Goal: Task Accomplishment & Management: Manage account settings

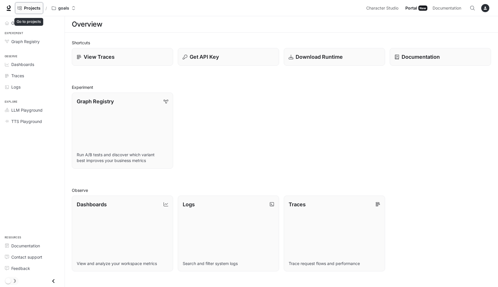
click at [31, 6] on span "Projects" at bounding box center [32, 8] width 17 height 5
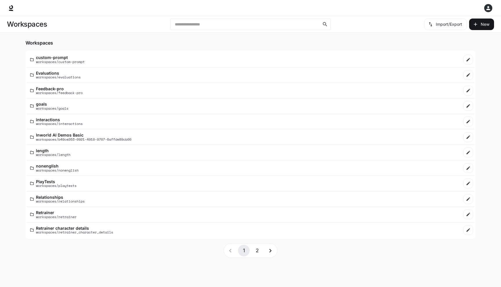
click at [259, 250] on button "2" at bounding box center [257, 251] width 12 height 12
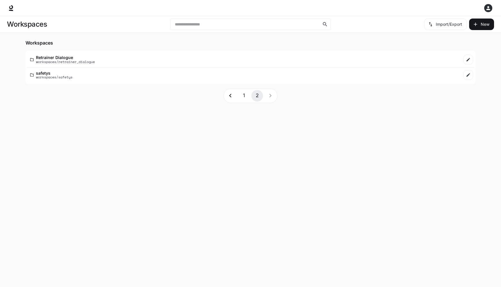
click at [243, 99] on button "1" at bounding box center [244, 96] width 12 height 12
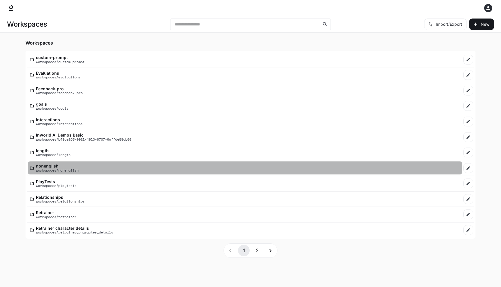
click at [46, 171] on p "workspaces/nonenglish" at bounding box center [57, 171] width 43 height 4
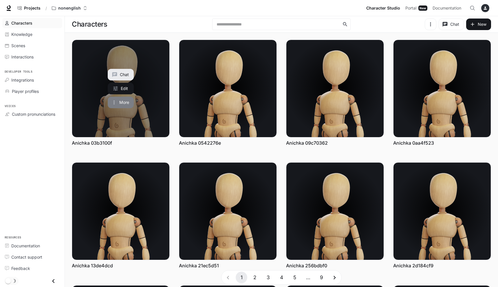
click at [124, 104] on button "More" at bounding box center [121, 103] width 26 height 12
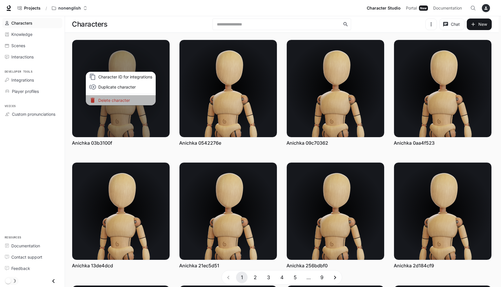
click at [125, 98] on p "Delete character" at bounding box center [125, 100] width 54 height 6
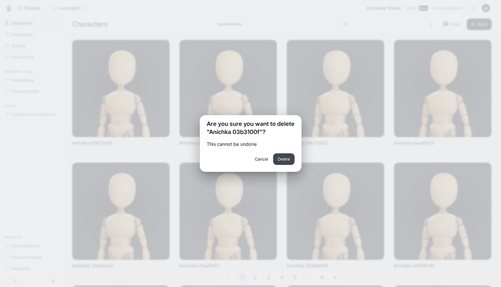
click at [285, 161] on button "Delete" at bounding box center [283, 160] width 21 height 12
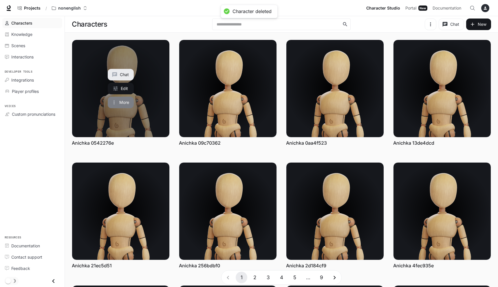
click at [116, 99] on button "More" at bounding box center [121, 103] width 26 height 12
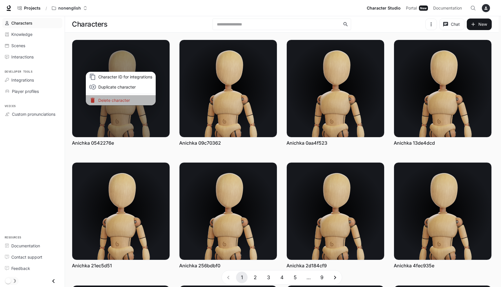
click at [123, 100] on p "Delete character" at bounding box center [125, 100] width 54 height 6
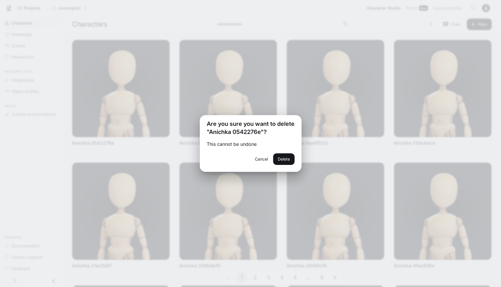
click at [293, 156] on div "Cancel Delete" at bounding box center [251, 163] width 102 height 19
click at [288, 158] on button "Delete" at bounding box center [283, 160] width 21 height 12
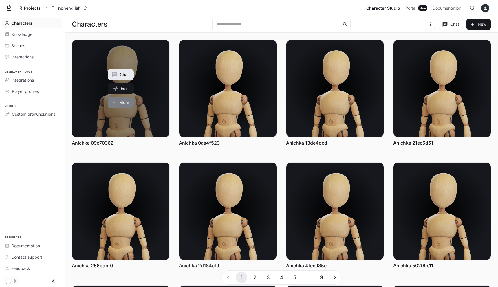
click at [119, 102] on button "More" at bounding box center [121, 103] width 26 height 12
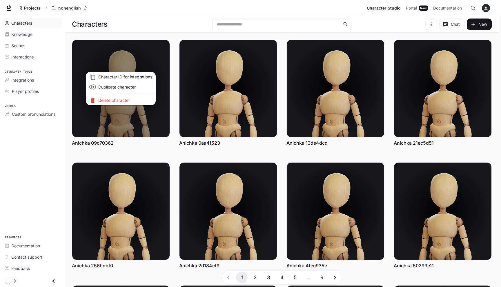
click at [123, 102] on p "Delete character" at bounding box center [125, 100] width 54 height 6
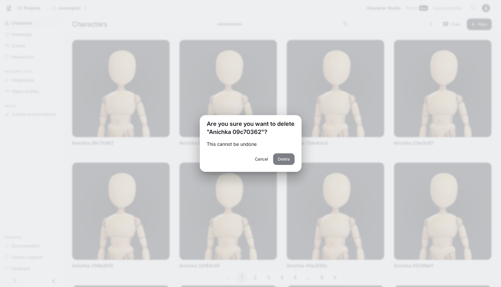
click at [282, 163] on button "Delete" at bounding box center [283, 160] width 21 height 12
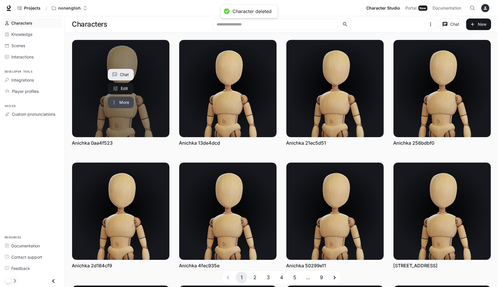
click at [118, 103] on button "More" at bounding box center [121, 103] width 26 height 12
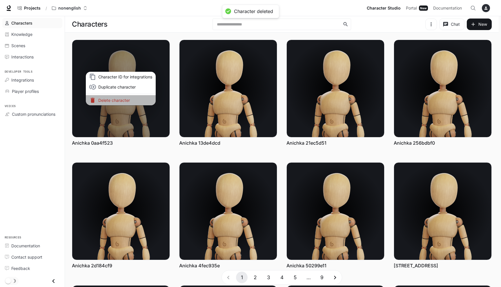
click at [118, 103] on p "Delete character" at bounding box center [125, 100] width 54 height 6
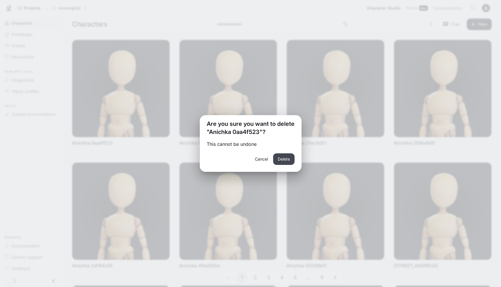
click at [285, 162] on button "Delete" at bounding box center [283, 160] width 21 height 12
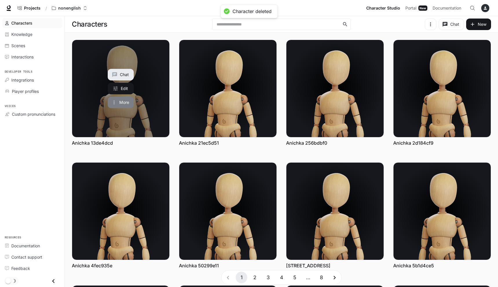
click at [126, 103] on button "More" at bounding box center [121, 103] width 26 height 12
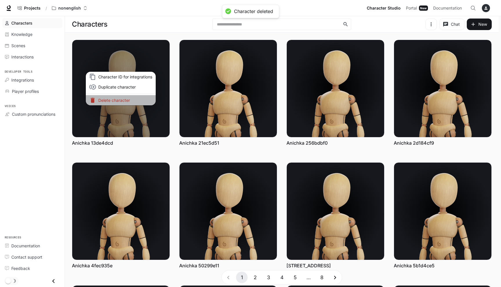
click at [127, 103] on p "Delete character" at bounding box center [125, 100] width 54 height 6
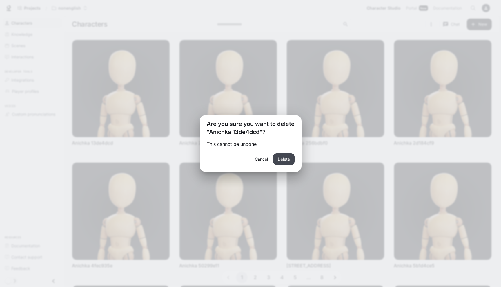
click at [284, 158] on button "Delete" at bounding box center [283, 160] width 21 height 12
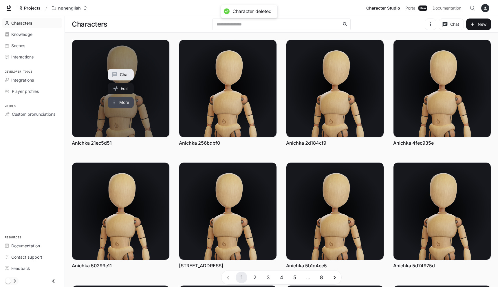
click at [127, 102] on button "More" at bounding box center [121, 103] width 26 height 12
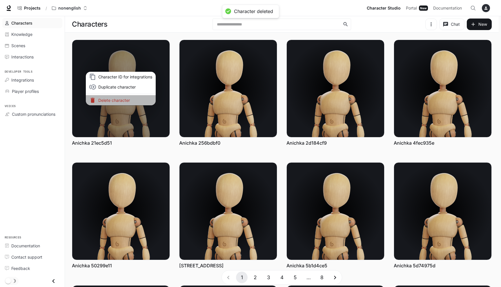
click at [127, 101] on p "Delete character" at bounding box center [125, 100] width 54 height 6
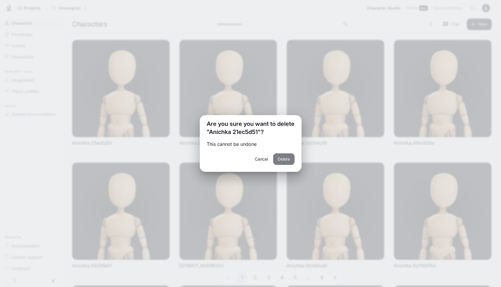
click at [288, 161] on button "Delete" at bounding box center [283, 160] width 21 height 12
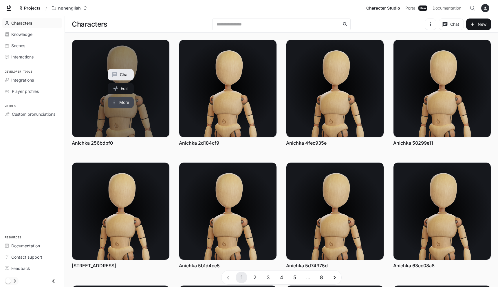
click at [123, 103] on button "More" at bounding box center [121, 103] width 26 height 12
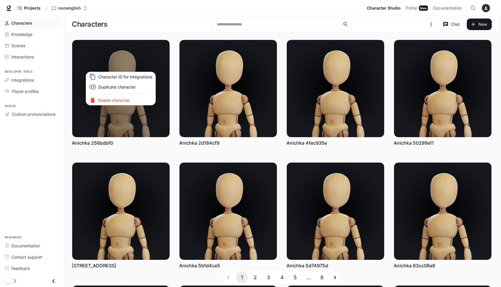
click at [123, 101] on p "Delete character" at bounding box center [125, 100] width 54 height 6
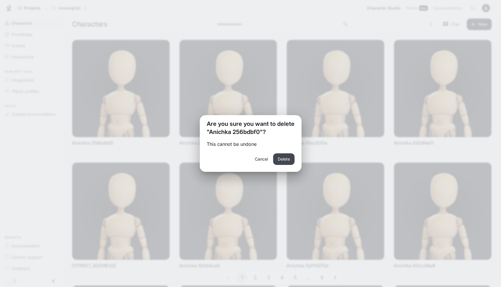
click at [286, 160] on button "Delete" at bounding box center [283, 160] width 21 height 12
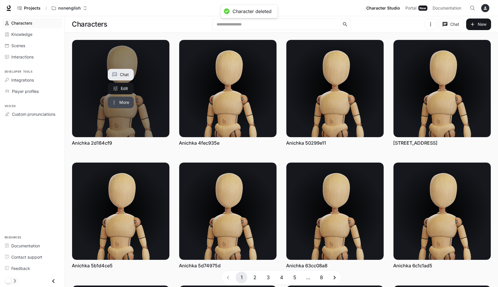
click at [110, 107] on button "More" at bounding box center [121, 103] width 26 height 12
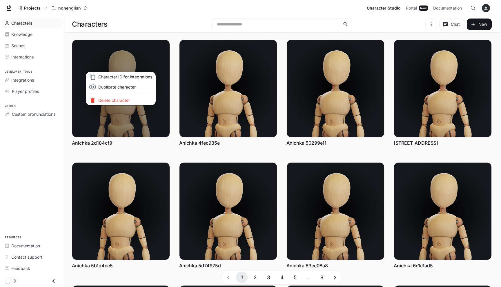
click at [137, 101] on p "Delete character" at bounding box center [125, 100] width 54 height 6
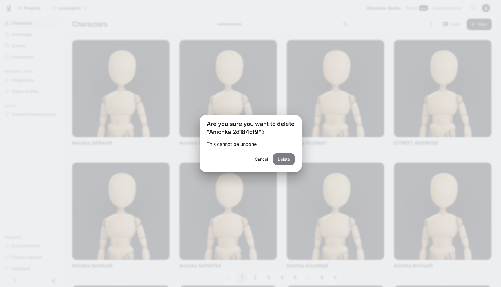
click at [285, 161] on button "Delete" at bounding box center [283, 160] width 21 height 12
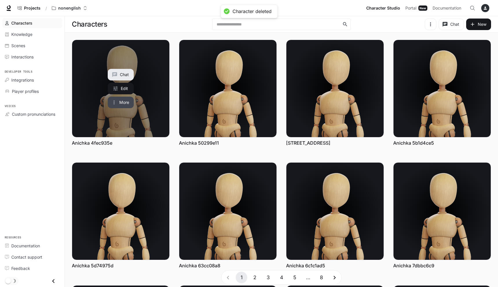
click at [110, 105] on button "More" at bounding box center [121, 103] width 26 height 12
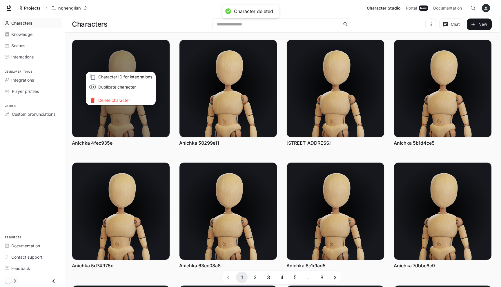
click at [128, 99] on p "Delete character" at bounding box center [125, 100] width 54 height 6
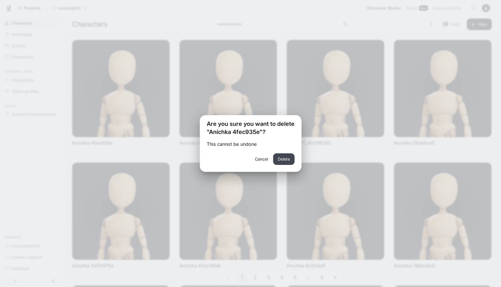
click at [291, 159] on button "Delete" at bounding box center [283, 160] width 21 height 12
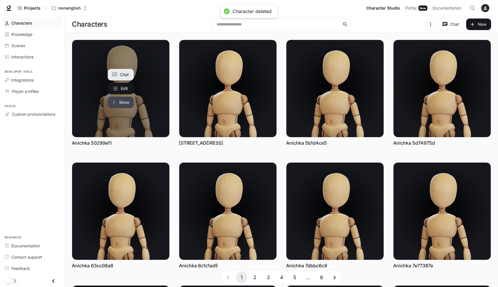
click at [115, 106] on button "More" at bounding box center [121, 103] width 26 height 12
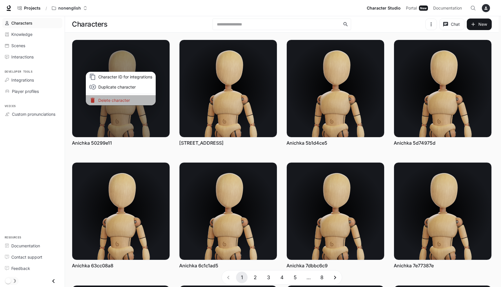
click at [121, 101] on p "Delete character" at bounding box center [125, 100] width 54 height 6
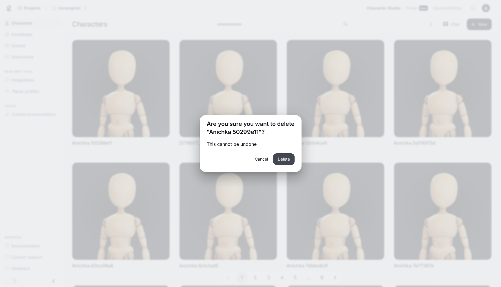
click at [281, 160] on button "Delete" at bounding box center [283, 160] width 21 height 12
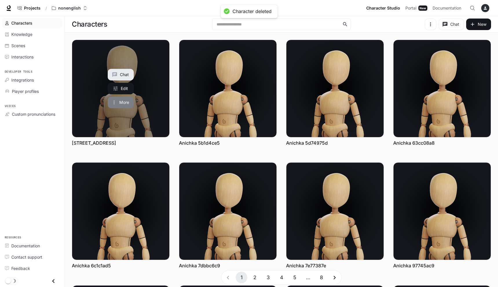
click at [126, 102] on button "More" at bounding box center [121, 103] width 26 height 12
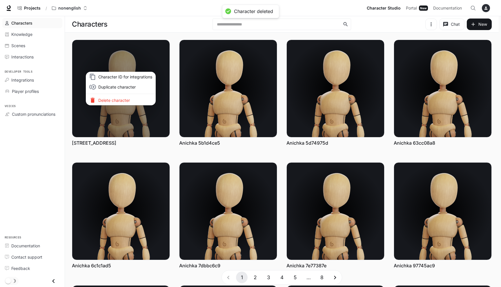
click at [130, 101] on p "Delete character" at bounding box center [125, 100] width 54 height 6
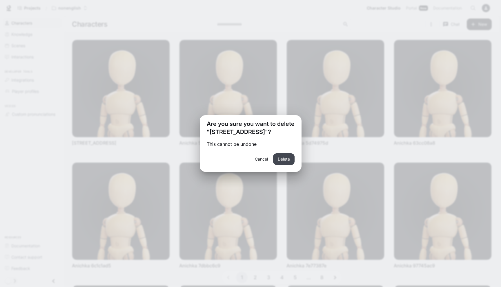
click at [282, 160] on button "Delete" at bounding box center [283, 160] width 21 height 12
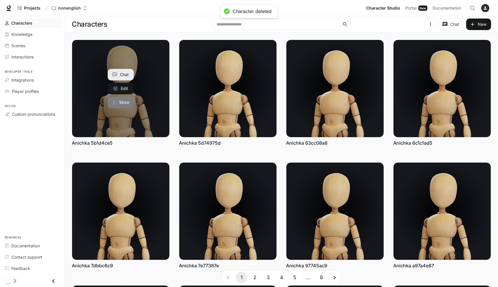
click at [118, 104] on button "More" at bounding box center [121, 103] width 26 height 12
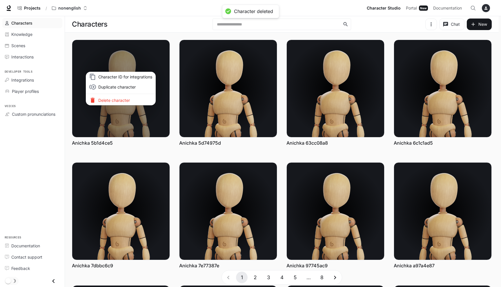
click at [138, 98] on p "Delete character" at bounding box center [125, 100] width 54 height 6
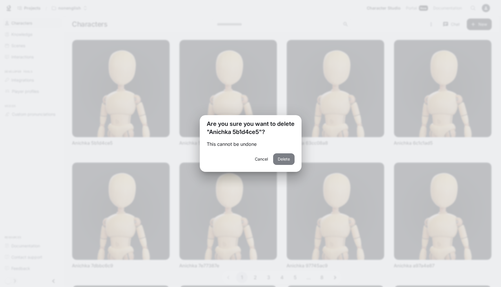
click at [283, 157] on button "Delete" at bounding box center [283, 160] width 21 height 12
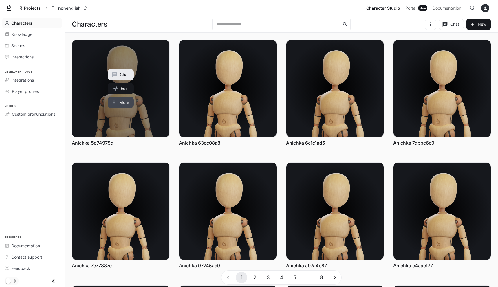
click at [128, 103] on button "More" at bounding box center [121, 103] width 26 height 12
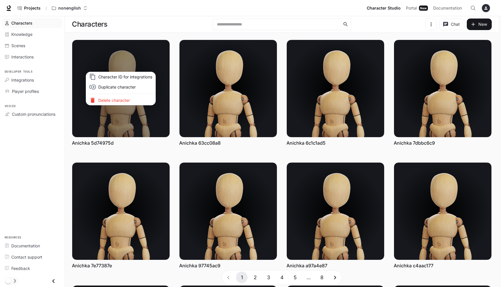
click at [127, 101] on p "Delete character" at bounding box center [125, 100] width 54 height 6
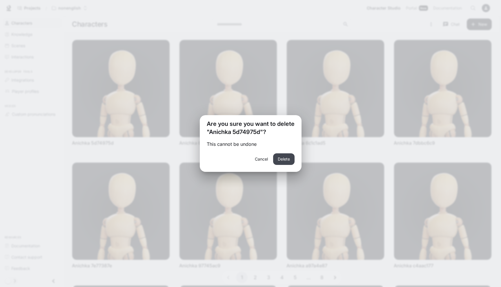
click at [281, 161] on button "Delete" at bounding box center [283, 160] width 21 height 12
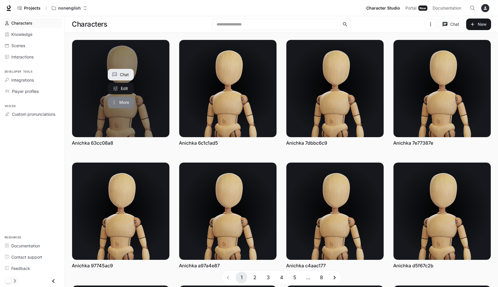
click at [124, 101] on button "More" at bounding box center [121, 103] width 26 height 12
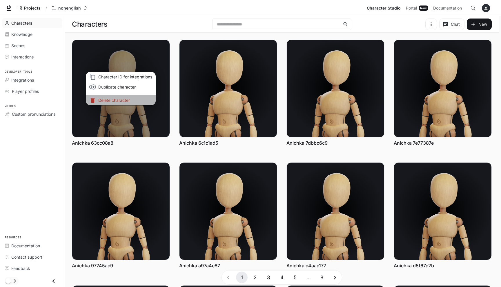
click at [126, 99] on p "Delete character" at bounding box center [125, 100] width 54 height 6
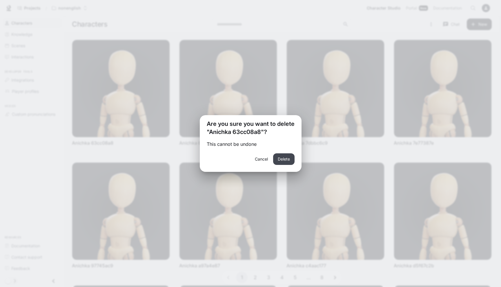
click at [281, 154] on button "Delete" at bounding box center [283, 160] width 21 height 12
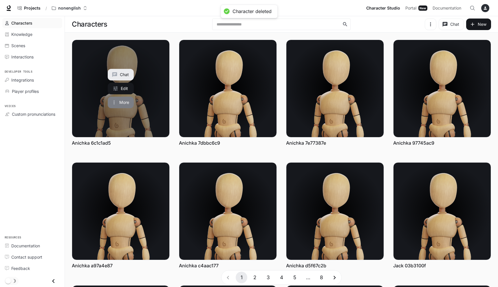
click at [119, 102] on button "More" at bounding box center [121, 103] width 26 height 12
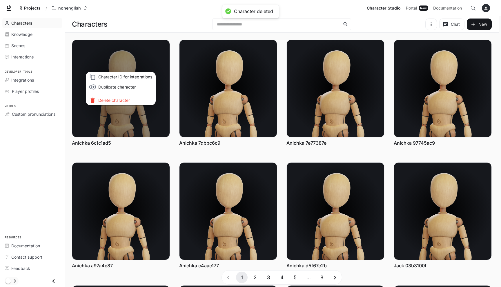
click at [128, 103] on p "Delete character" at bounding box center [125, 100] width 54 height 6
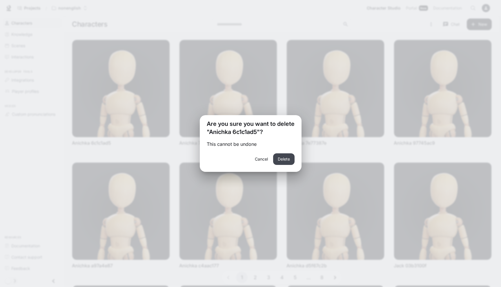
click at [286, 158] on button "Delete" at bounding box center [283, 160] width 21 height 12
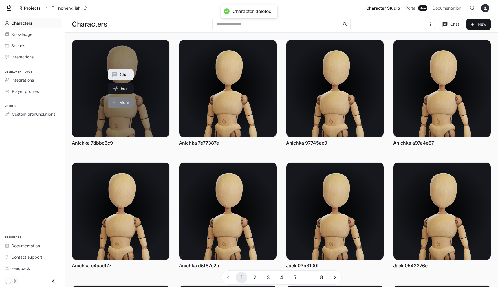
click at [112, 98] on button "More" at bounding box center [121, 103] width 26 height 12
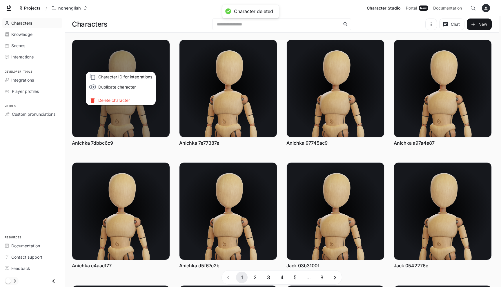
click at [114, 98] on p "Delete character" at bounding box center [125, 100] width 54 height 6
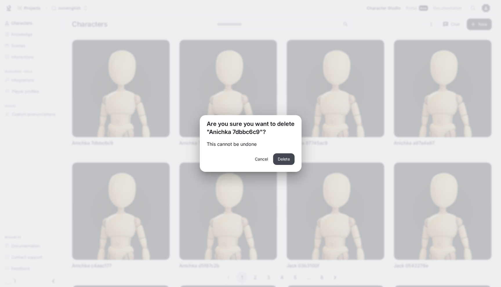
click at [280, 160] on button "Delete" at bounding box center [283, 160] width 21 height 12
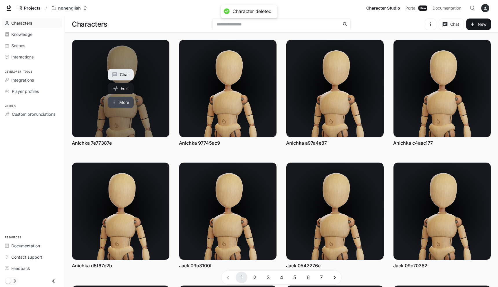
click at [117, 102] on button "More" at bounding box center [121, 103] width 26 height 12
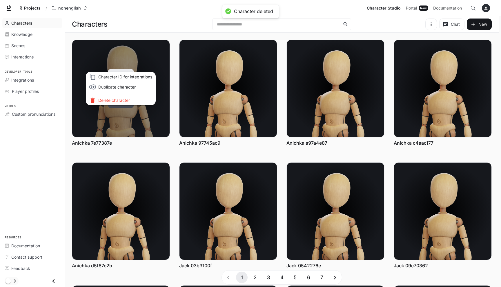
click at [117, 101] on p "Delete character" at bounding box center [125, 100] width 54 height 6
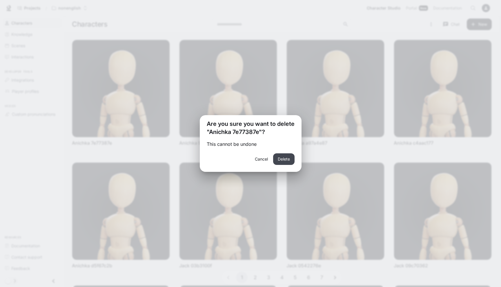
click at [283, 161] on button "Delete" at bounding box center [283, 160] width 21 height 12
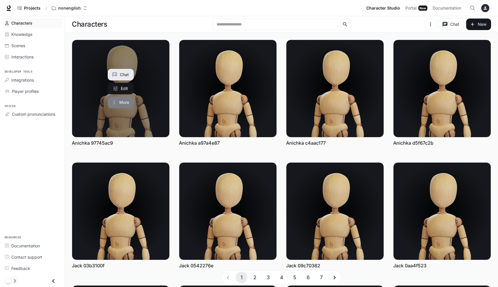
click at [123, 107] on button "More" at bounding box center [121, 103] width 26 height 12
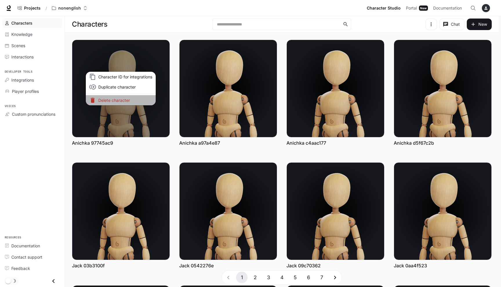
click at [125, 96] on li "Delete character" at bounding box center [121, 100] width 70 height 10
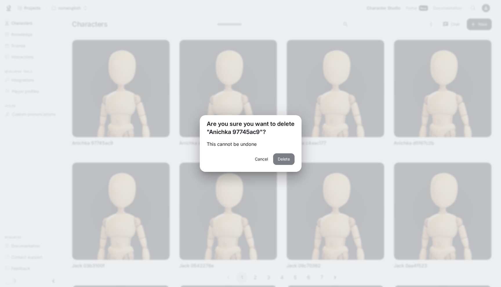
click at [285, 158] on button "Delete" at bounding box center [283, 160] width 21 height 12
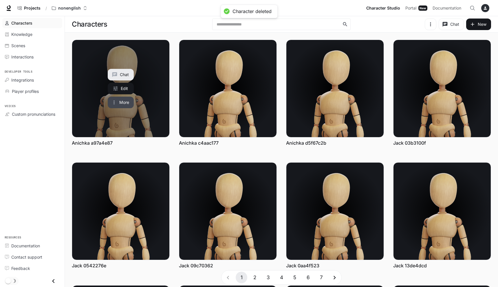
click at [131, 100] on button "More" at bounding box center [121, 103] width 26 height 12
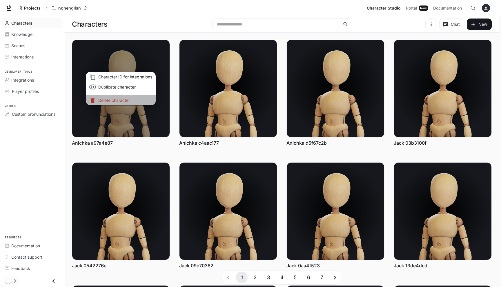
click at [130, 99] on p "Delete character" at bounding box center [125, 100] width 54 height 6
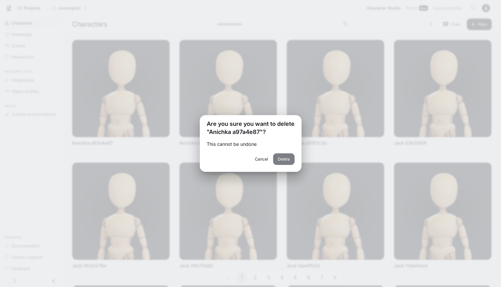
click at [280, 161] on button "Delete" at bounding box center [283, 160] width 21 height 12
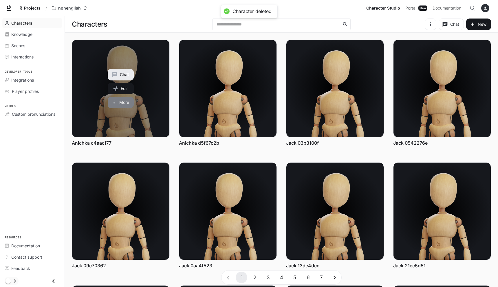
click at [125, 101] on button "More" at bounding box center [121, 103] width 26 height 12
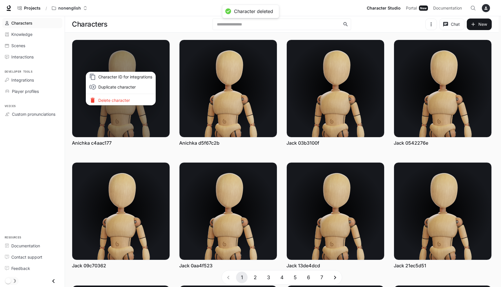
click at [128, 99] on p "Delete character" at bounding box center [125, 100] width 54 height 6
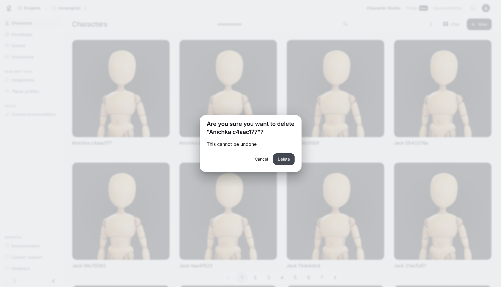
click at [283, 157] on button "Delete" at bounding box center [283, 160] width 21 height 12
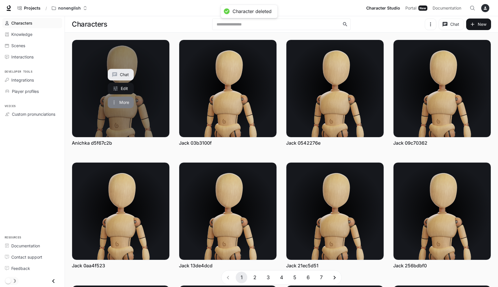
click at [130, 101] on button "More" at bounding box center [121, 103] width 26 height 12
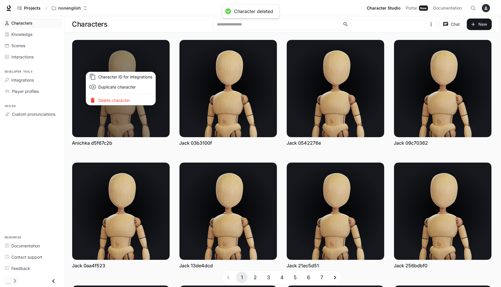
click at [136, 97] on p "Delete character" at bounding box center [125, 100] width 54 height 6
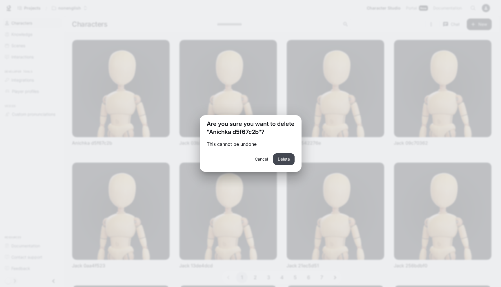
click at [287, 160] on button "Delete" at bounding box center [283, 160] width 21 height 12
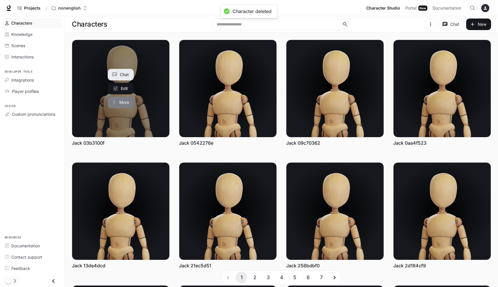
click at [119, 101] on button "More" at bounding box center [121, 103] width 26 height 12
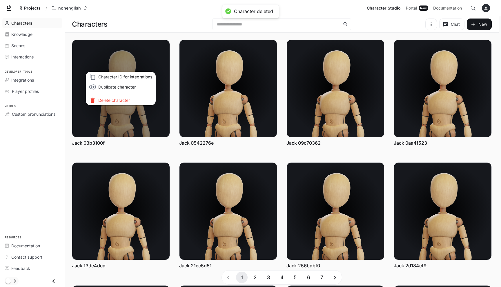
click at [118, 98] on p "Delete character" at bounding box center [125, 100] width 54 height 6
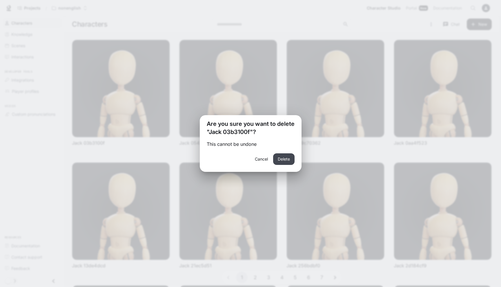
click at [288, 160] on button "Delete" at bounding box center [283, 160] width 21 height 12
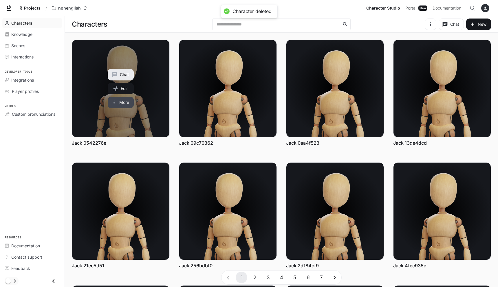
click at [113, 100] on icon "More actions" at bounding box center [114, 103] width 6 height 6
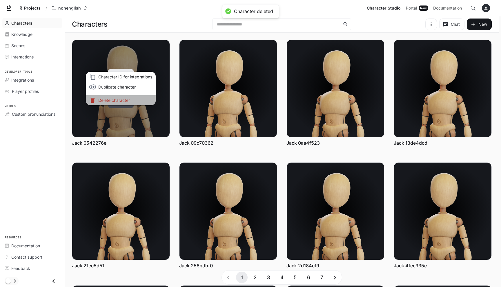
click at [113, 100] on p "Delete character" at bounding box center [125, 100] width 54 height 6
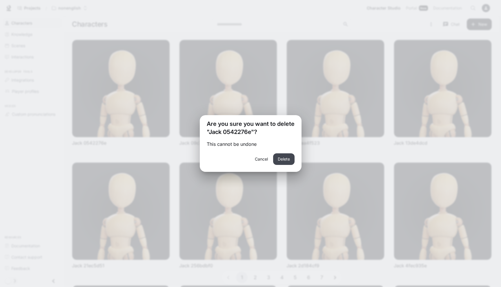
click at [282, 160] on button "Delete" at bounding box center [283, 160] width 21 height 12
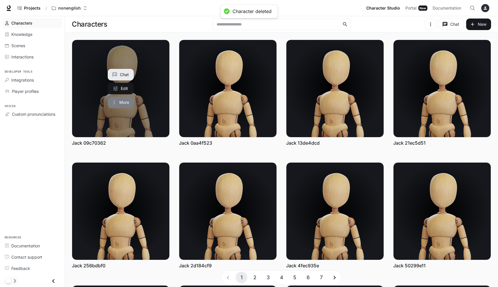
click at [116, 104] on icon "More actions" at bounding box center [114, 103] width 6 height 6
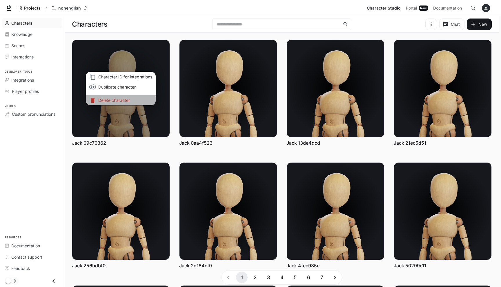
click at [130, 98] on p "Delete character" at bounding box center [125, 100] width 54 height 6
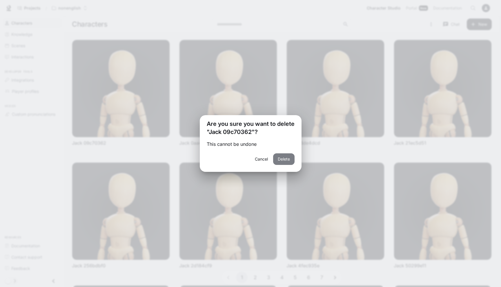
click at [277, 159] on button "Delete" at bounding box center [283, 160] width 21 height 12
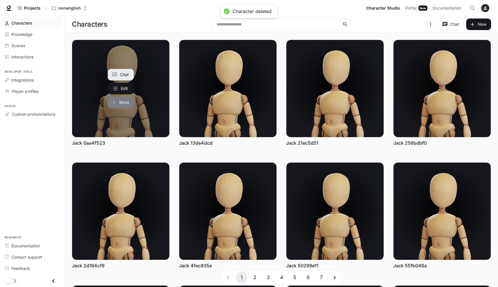
click at [117, 106] on button "More" at bounding box center [121, 103] width 26 height 12
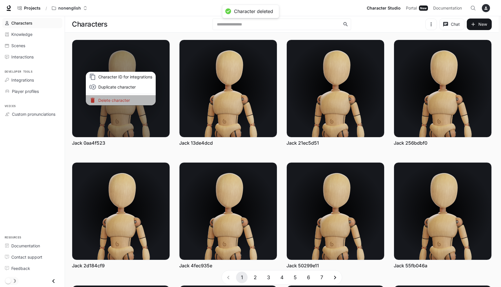
click at [118, 100] on p "Delete character" at bounding box center [125, 100] width 54 height 6
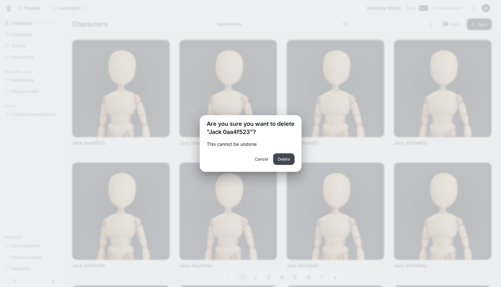
click at [284, 163] on button "Delete" at bounding box center [283, 160] width 21 height 12
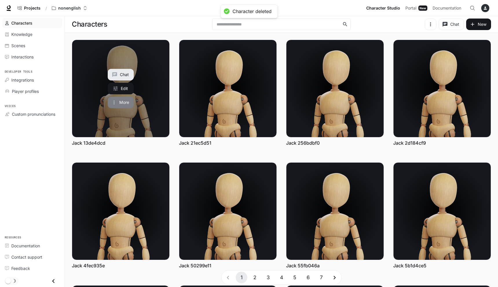
click at [125, 104] on button "More" at bounding box center [121, 103] width 26 height 12
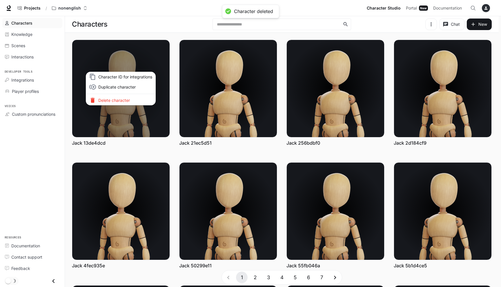
click at [123, 103] on p "Delete character" at bounding box center [125, 100] width 54 height 6
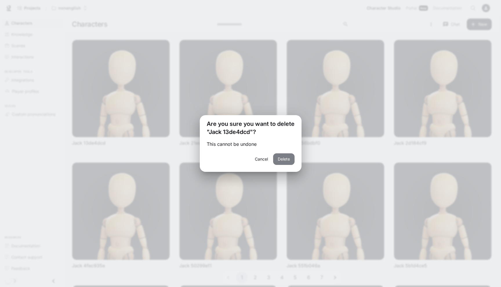
click at [283, 157] on button "Delete" at bounding box center [283, 160] width 21 height 12
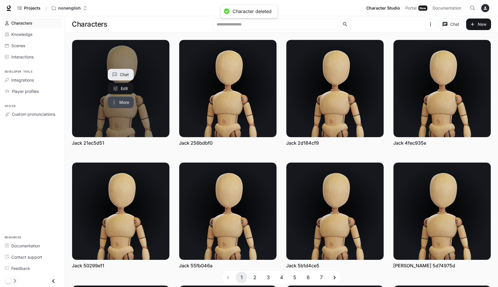
click at [117, 105] on icon "More actions" at bounding box center [114, 103] width 6 height 6
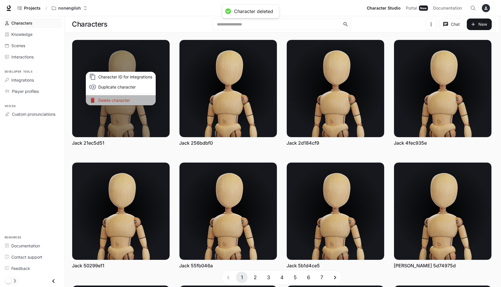
click at [116, 101] on p "Delete character" at bounding box center [125, 100] width 54 height 6
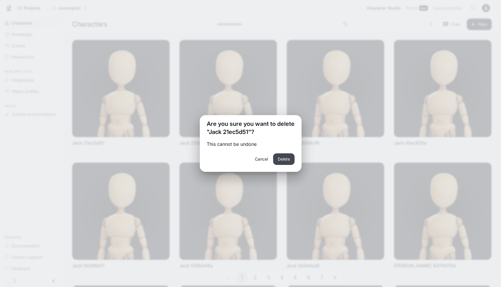
click at [289, 158] on button "Delete" at bounding box center [283, 160] width 21 height 12
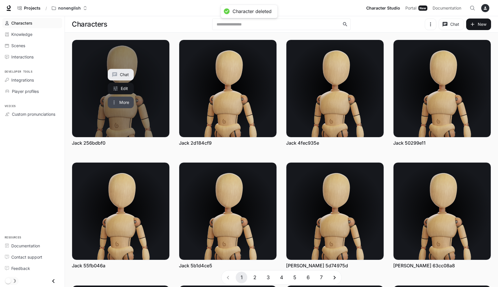
click at [117, 102] on button "More" at bounding box center [121, 103] width 26 height 12
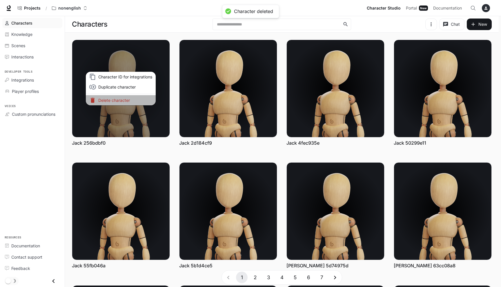
click at [132, 98] on p "Delete character" at bounding box center [125, 100] width 54 height 6
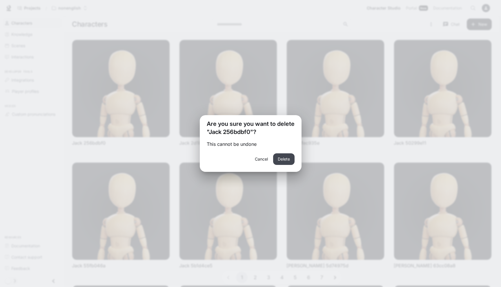
click at [285, 156] on button "Delete" at bounding box center [283, 160] width 21 height 12
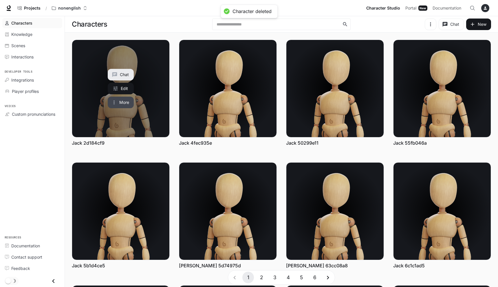
click at [117, 104] on icon "More actions" at bounding box center [114, 103] width 6 height 6
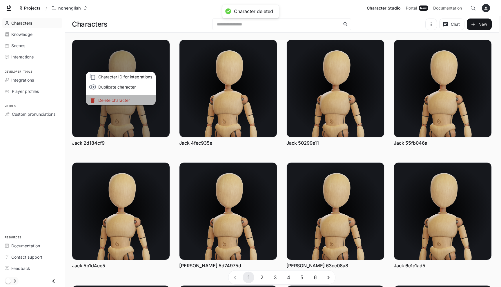
click at [131, 99] on p "Delete character" at bounding box center [125, 100] width 54 height 6
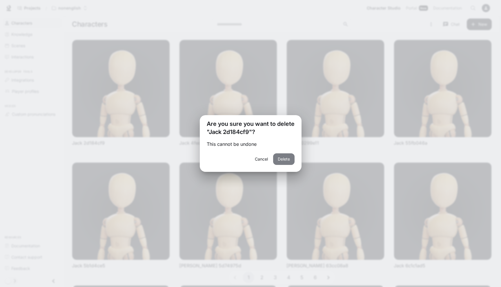
click at [287, 159] on button "Delete" at bounding box center [283, 160] width 21 height 12
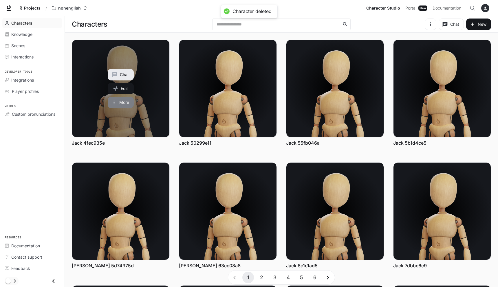
click at [116, 104] on icon "More actions" at bounding box center [114, 103] width 6 height 6
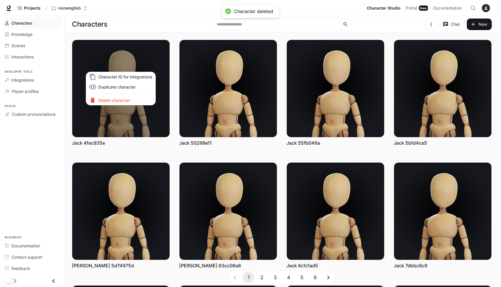
click at [115, 100] on p "Delete character" at bounding box center [125, 100] width 54 height 6
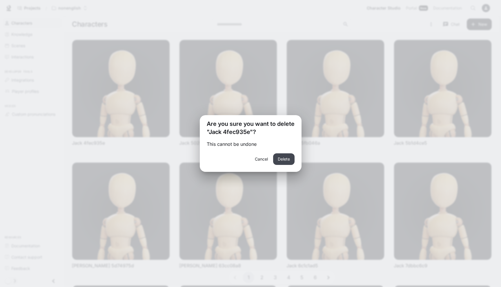
click at [279, 165] on button "Delete" at bounding box center [283, 160] width 21 height 12
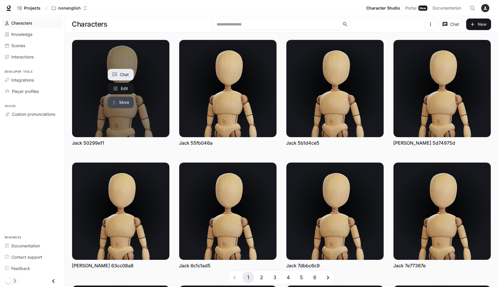
click at [126, 100] on button "More" at bounding box center [121, 103] width 26 height 12
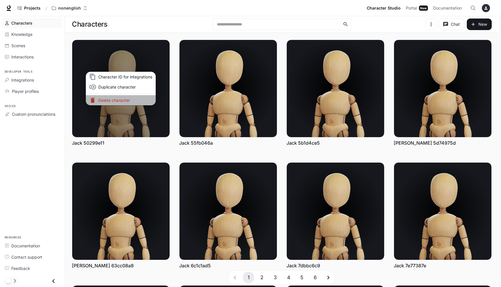
click at [129, 98] on p "Delete character" at bounding box center [125, 100] width 54 height 6
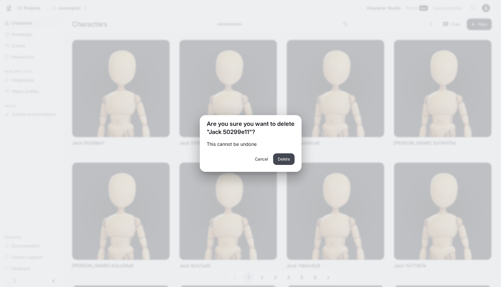
click at [281, 158] on button "Delete" at bounding box center [283, 160] width 21 height 12
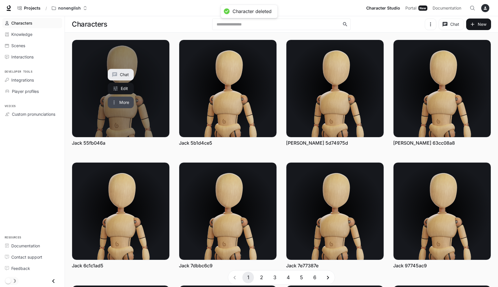
click at [132, 105] on button "More" at bounding box center [121, 103] width 26 height 12
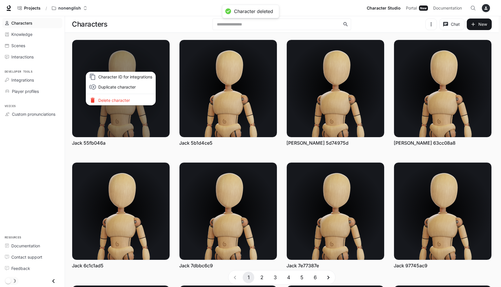
click at [132, 98] on p "Delete character" at bounding box center [125, 100] width 54 height 6
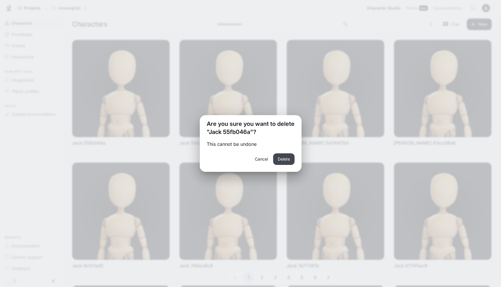
click at [285, 160] on button "Delete" at bounding box center [283, 160] width 21 height 12
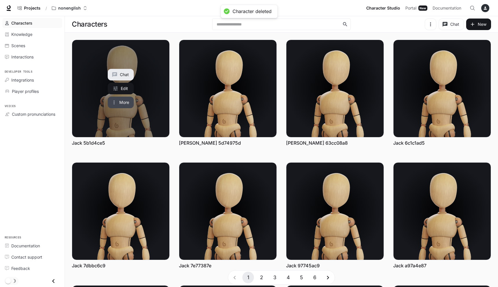
click at [117, 104] on button "More" at bounding box center [121, 103] width 26 height 12
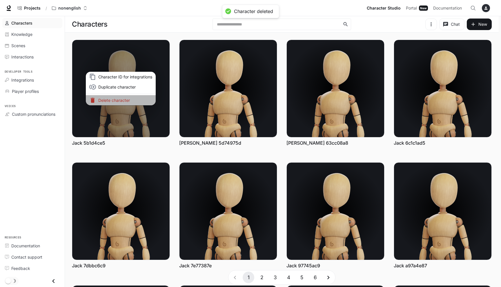
click at [138, 100] on p "Delete character" at bounding box center [125, 100] width 54 height 6
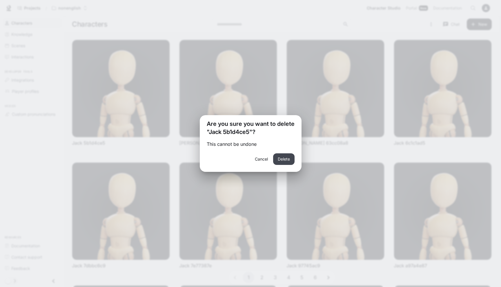
click at [290, 158] on button "Delete" at bounding box center [283, 160] width 21 height 12
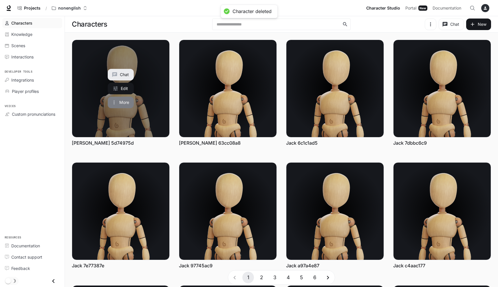
click at [114, 99] on button "More" at bounding box center [121, 103] width 26 height 12
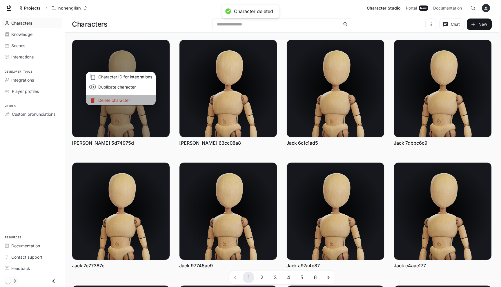
click at [132, 98] on p "Delete character" at bounding box center [125, 100] width 54 height 6
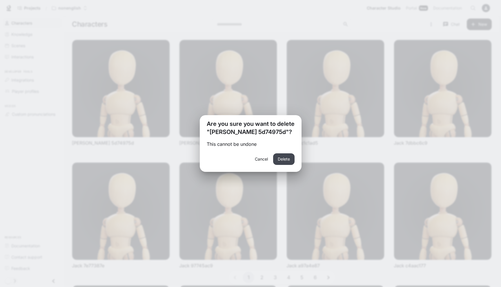
click at [291, 159] on button "Delete" at bounding box center [283, 160] width 21 height 12
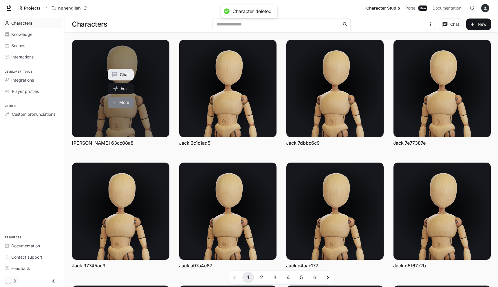
click at [118, 99] on button "More" at bounding box center [121, 103] width 26 height 12
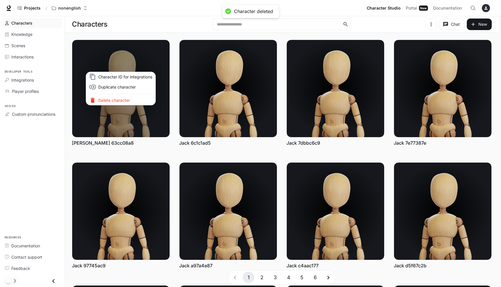
click at [118, 99] on p "Delete character" at bounding box center [125, 100] width 54 height 6
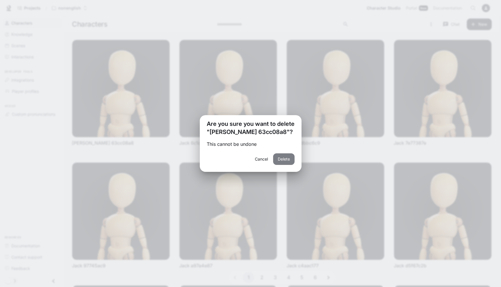
click at [287, 158] on button "Delete" at bounding box center [283, 160] width 21 height 12
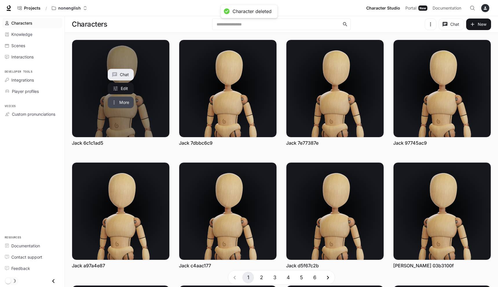
click at [114, 98] on button "More" at bounding box center [121, 103] width 26 height 12
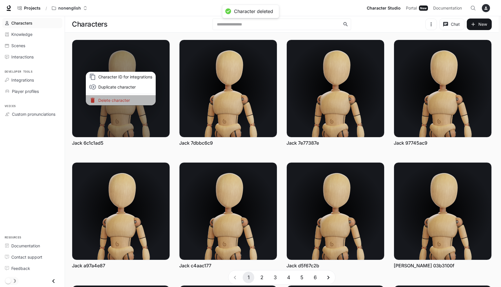
click at [114, 99] on p "Delete character" at bounding box center [125, 100] width 54 height 6
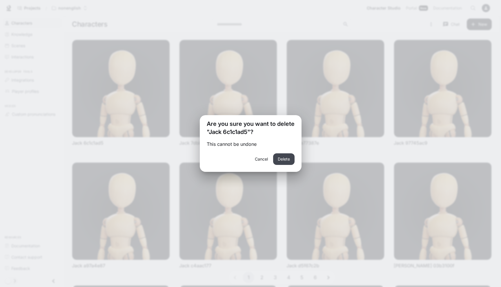
click at [282, 156] on button "Delete" at bounding box center [283, 160] width 21 height 12
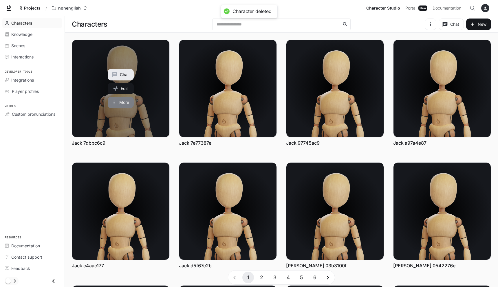
click at [123, 103] on button "More" at bounding box center [121, 103] width 26 height 12
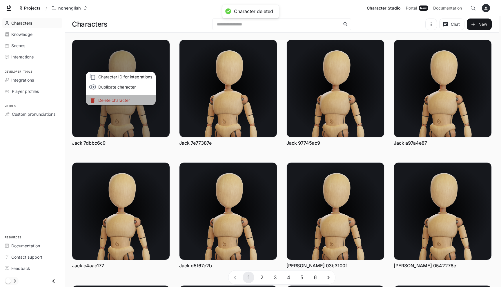
click at [123, 101] on p "Delete character" at bounding box center [125, 100] width 54 height 6
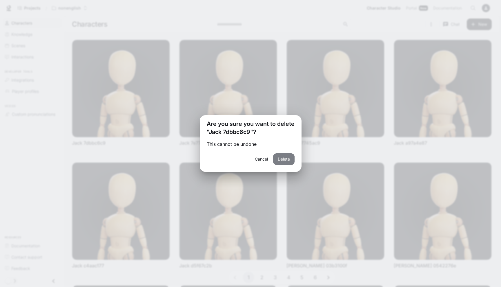
click at [281, 157] on button "Delete" at bounding box center [283, 160] width 21 height 12
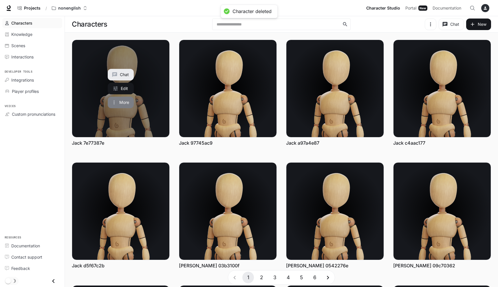
click at [116, 101] on icon "More actions" at bounding box center [114, 103] width 6 height 6
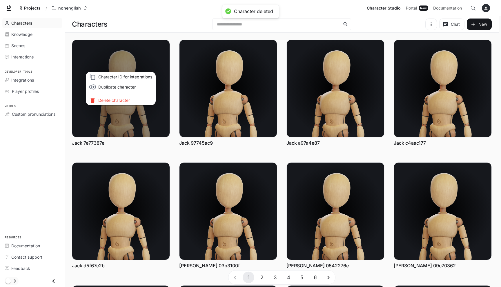
click at [144, 101] on p "Delete character" at bounding box center [125, 100] width 54 height 6
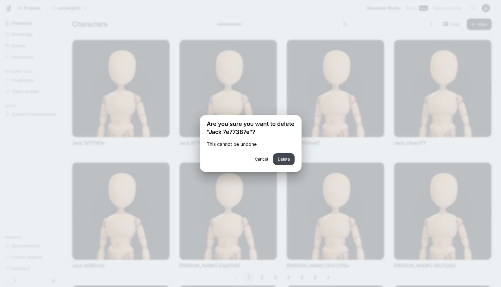
click at [280, 160] on button "Delete" at bounding box center [283, 160] width 21 height 12
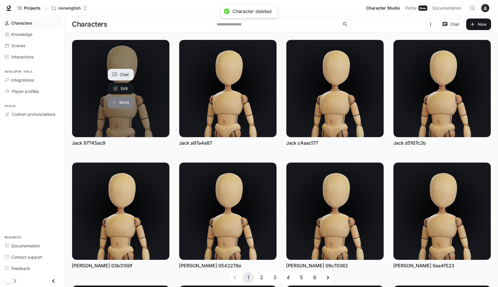
click at [129, 106] on button "More" at bounding box center [121, 103] width 26 height 12
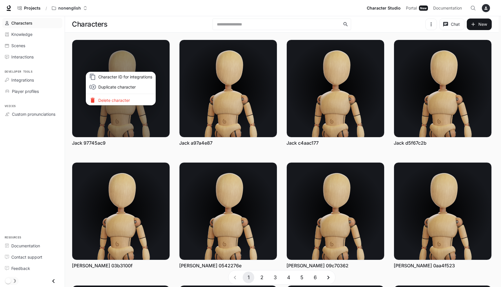
click at [141, 98] on p "Delete character" at bounding box center [125, 100] width 54 height 6
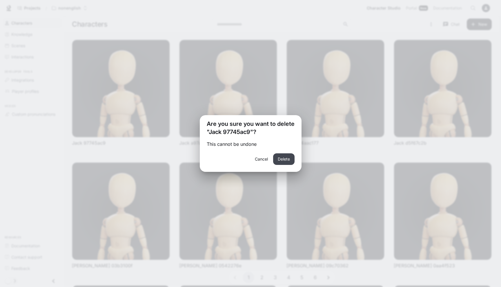
click at [280, 162] on button "Delete" at bounding box center [283, 160] width 21 height 12
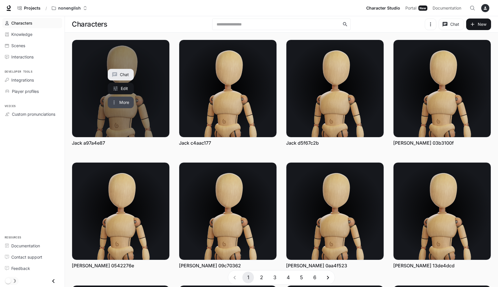
click at [118, 107] on button "More" at bounding box center [121, 103] width 26 height 12
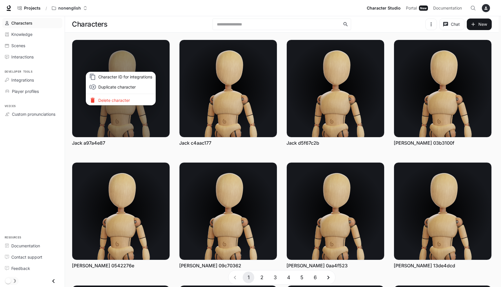
click at [128, 102] on p "Delete character" at bounding box center [125, 100] width 54 height 6
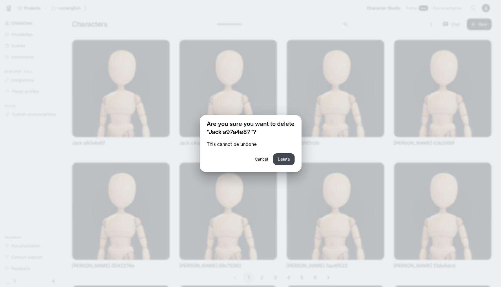
click at [277, 159] on button "Delete" at bounding box center [283, 160] width 21 height 12
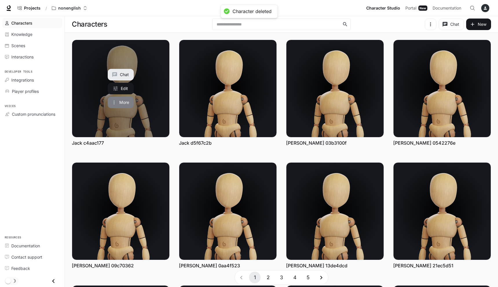
click at [126, 102] on button "More" at bounding box center [121, 103] width 26 height 12
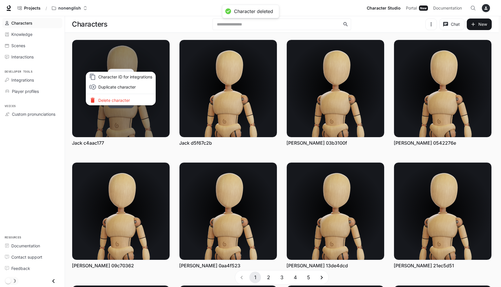
click at [126, 102] on p "Delete character" at bounding box center [125, 100] width 54 height 6
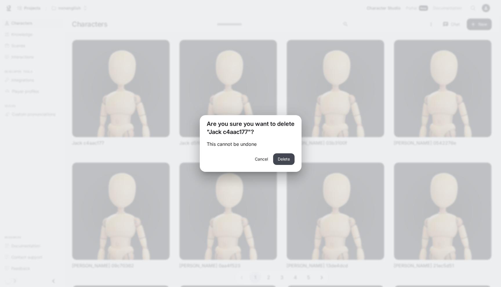
click at [287, 159] on button "Delete" at bounding box center [283, 160] width 21 height 12
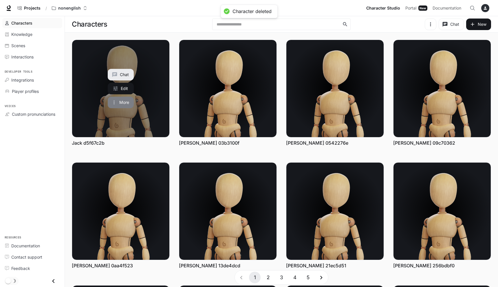
click at [123, 103] on button "More" at bounding box center [121, 103] width 26 height 12
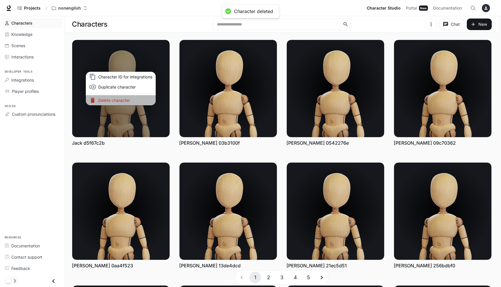
click at [138, 102] on p "Delete character" at bounding box center [125, 100] width 54 height 6
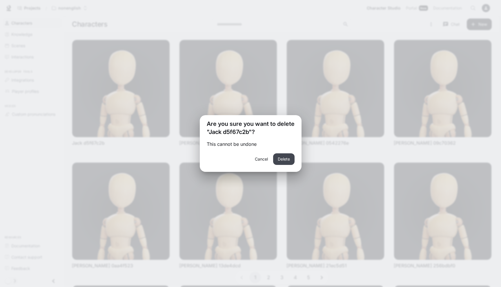
click at [286, 155] on button "Delete" at bounding box center [283, 160] width 21 height 12
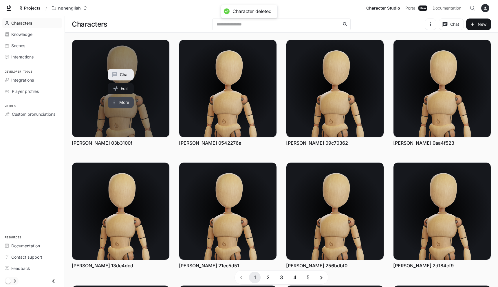
click at [127, 105] on button "More" at bounding box center [121, 103] width 26 height 12
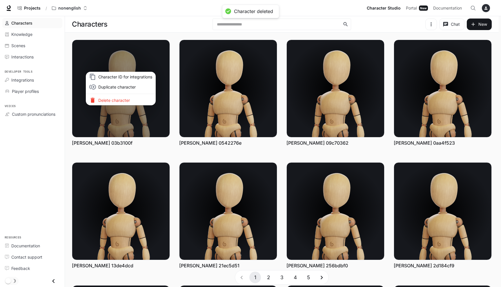
click at [139, 99] on p "Delete character" at bounding box center [125, 100] width 54 height 6
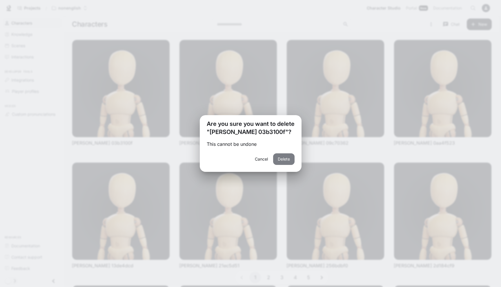
click at [289, 156] on button "Delete" at bounding box center [283, 160] width 21 height 12
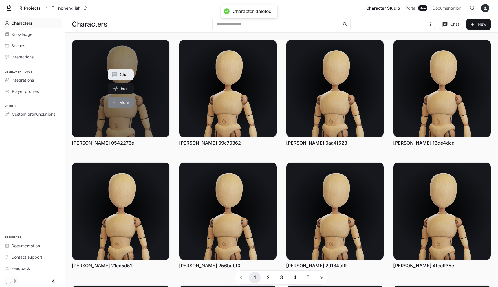
click at [126, 100] on button "More" at bounding box center [121, 103] width 26 height 12
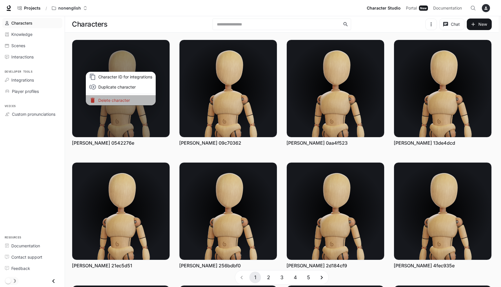
click at [126, 99] on p "Delete character" at bounding box center [125, 100] width 54 height 6
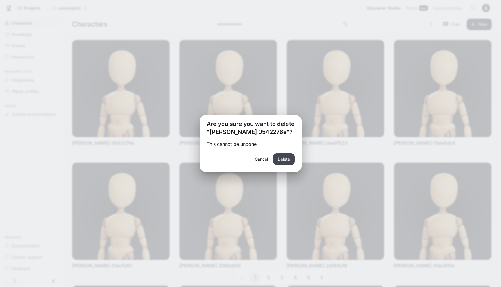
click at [285, 162] on button "Delete" at bounding box center [283, 160] width 21 height 12
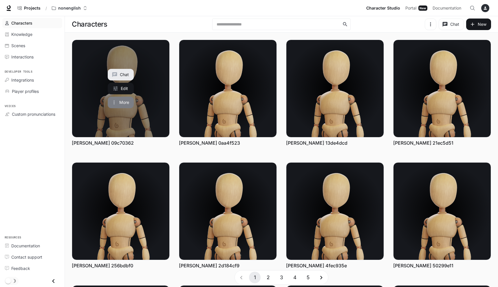
click at [122, 102] on button "More" at bounding box center [121, 103] width 26 height 12
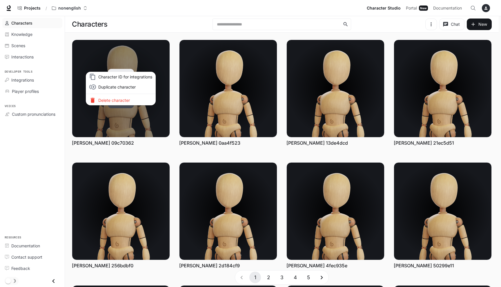
click at [122, 102] on p "Delete character" at bounding box center [125, 100] width 54 height 6
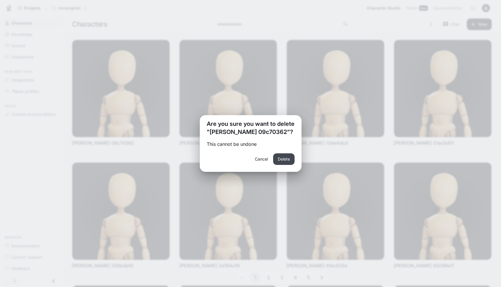
click at [282, 159] on button "Delete" at bounding box center [283, 160] width 21 height 12
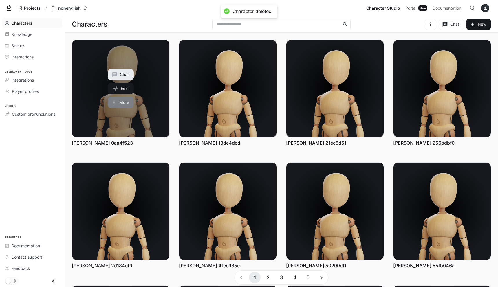
click at [121, 103] on button "More" at bounding box center [121, 103] width 26 height 12
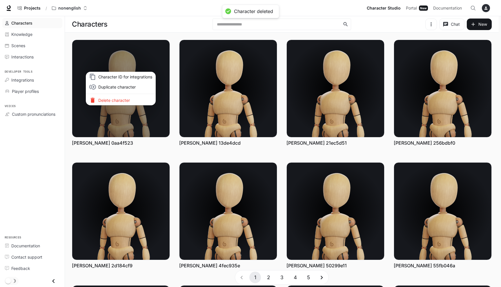
click at [119, 99] on p "Delete character" at bounding box center [125, 100] width 54 height 6
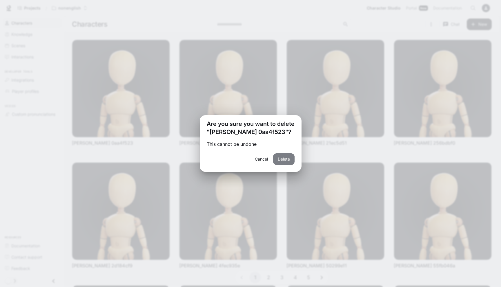
click at [285, 158] on button "Delete" at bounding box center [283, 160] width 21 height 12
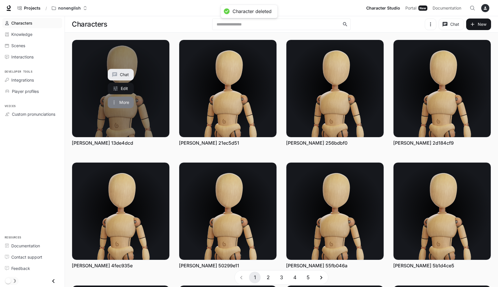
click at [117, 105] on icon "More actions" at bounding box center [114, 103] width 6 height 6
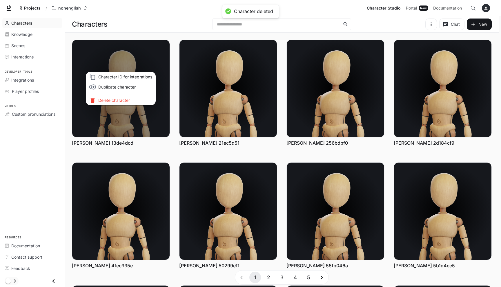
click at [121, 100] on p "Delete character" at bounding box center [125, 100] width 54 height 6
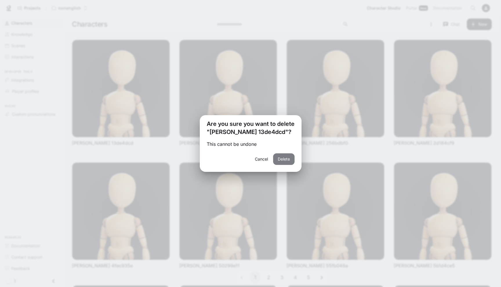
click at [275, 159] on button "Delete" at bounding box center [283, 160] width 21 height 12
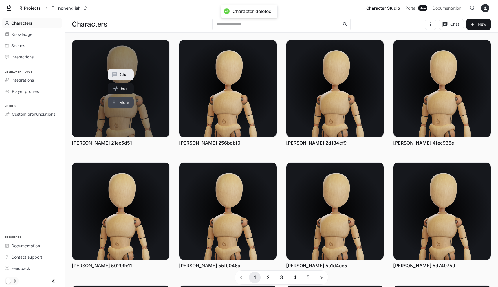
click at [121, 103] on button "More" at bounding box center [121, 103] width 26 height 12
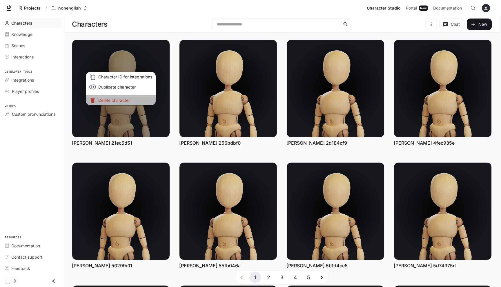
click at [141, 100] on p "Delete character" at bounding box center [125, 100] width 54 height 6
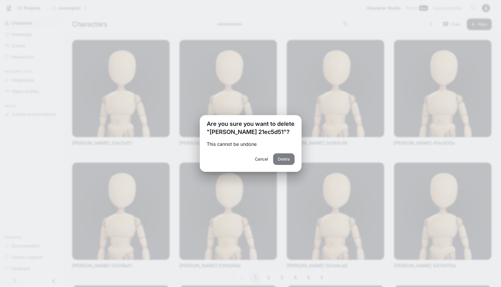
click at [289, 158] on button "Delete" at bounding box center [283, 160] width 21 height 12
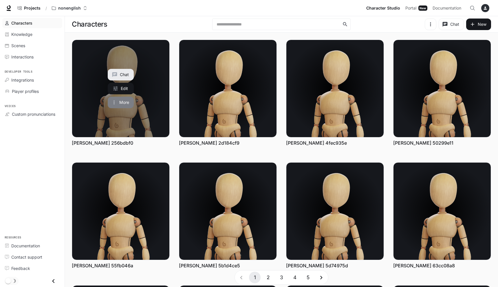
click at [123, 102] on button "More" at bounding box center [121, 103] width 26 height 12
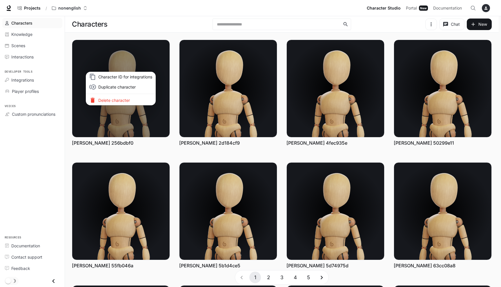
click at [132, 102] on p "Delete character" at bounding box center [125, 100] width 54 height 6
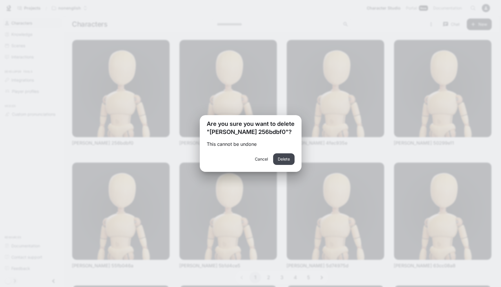
click at [288, 160] on button "Delete" at bounding box center [283, 160] width 21 height 12
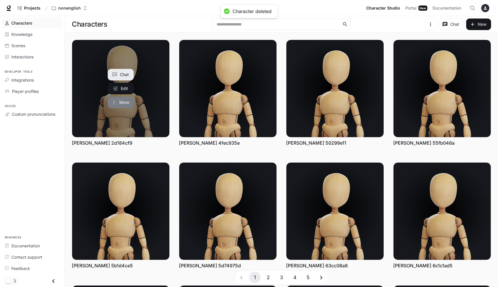
click at [126, 102] on button "More" at bounding box center [121, 103] width 26 height 12
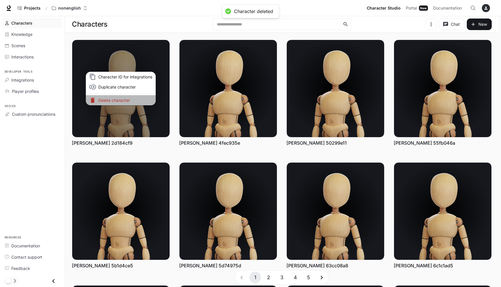
click at [134, 98] on p "Delete character" at bounding box center [125, 100] width 54 height 6
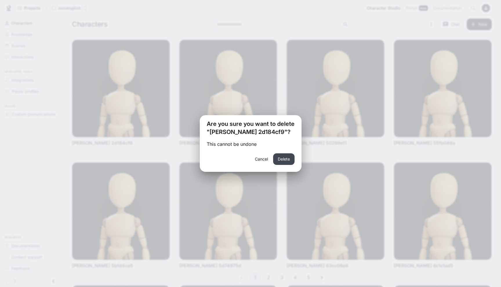
click at [286, 159] on button "Delete" at bounding box center [283, 160] width 21 height 12
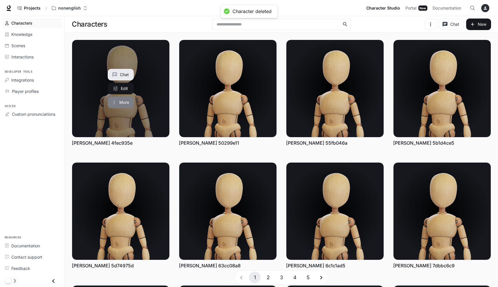
click at [113, 103] on icon "More actions" at bounding box center [114, 103] width 6 height 6
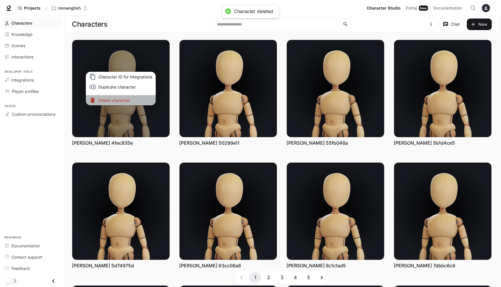
click at [125, 101] on p "Delete character" at bounding box center [125, 100] width 54 height 6
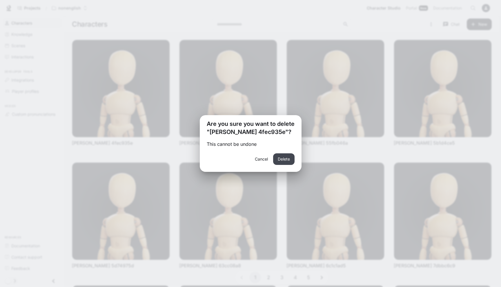
click at [285, 157] on button "Delete" at bounding box center [283, 160] width 21 height 12
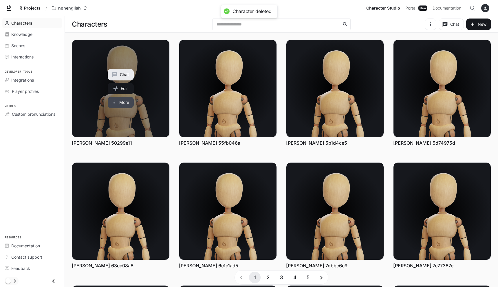
click at [130, 100] on button "More" at bounding box center [121, 103] width 26 height 12
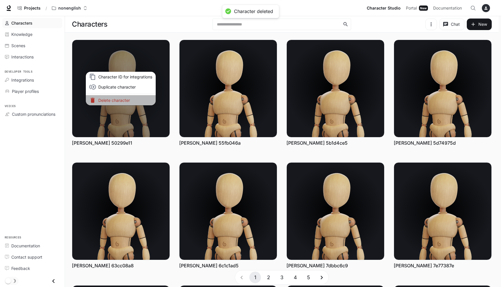
click at [139, 102] on p "Delete character" at bounding box center [125, 100] width 54 height 6
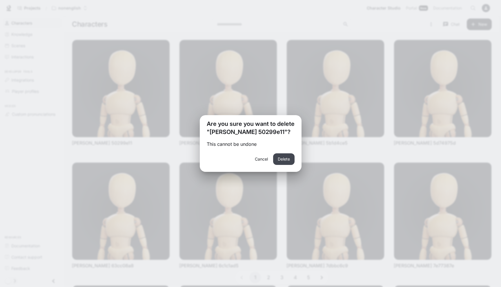
click at [278, 162] on button "Delete" at bounding box center [283, 160] width 21 height 12
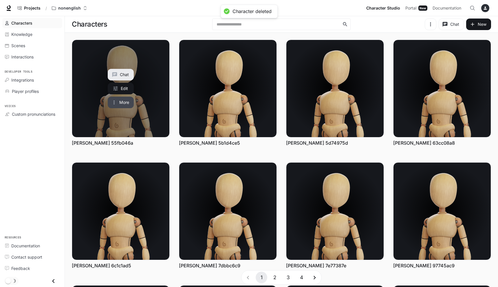
click at [125, 103] on button "More" at bounding box center [121, 103] width 26 height 12
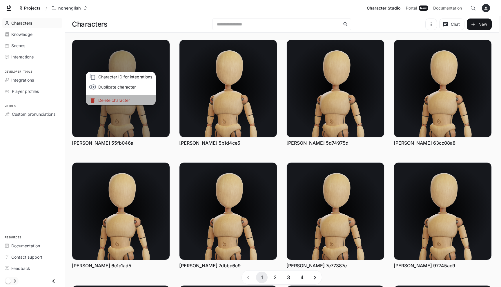
click at [139, 103] on p "Delete character" at bounding box center [125, 100] width 54 height 6
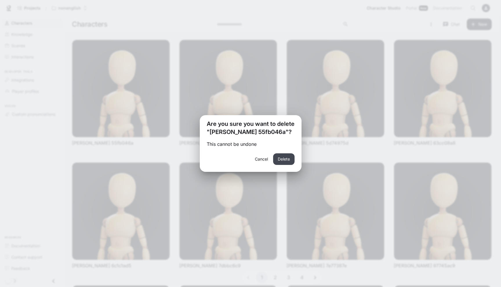
click at [280, 159] on button "Delete" at bounding box center [283, 160] width 21 height 12
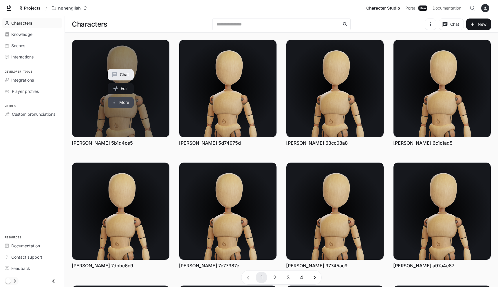
click at [129, 104] on button "More" at bounding box center [121, 103] width 26 height 12
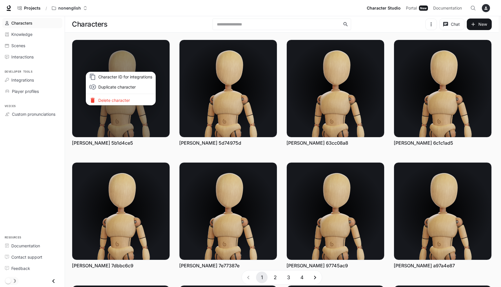
click at [138, 101] on p "Delete character" at bounding box center [125, 100] width 54 height 6
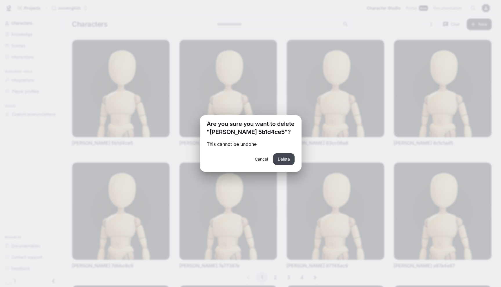
click at [283, 161] on button "Delete" at bounding box center [283, 160] width 21 height 12
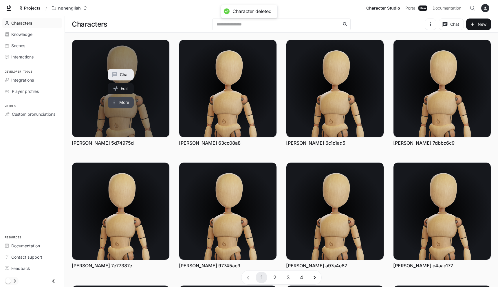
click at [113, 104] on icon "More actions" at bounding box center [114, 103] width 6 height 6
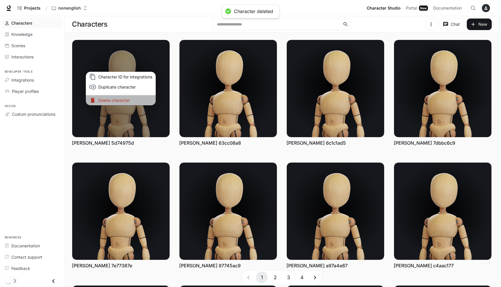
click at [146, 98] on p "Delete character" at bounding box center [125, 100] width 54 height 6
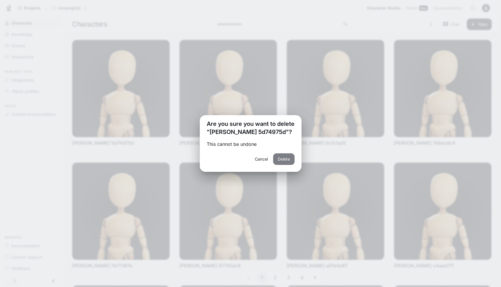
click at [280, 159] on button "Delete" at bounding box center [283, 160] width 21 height 12
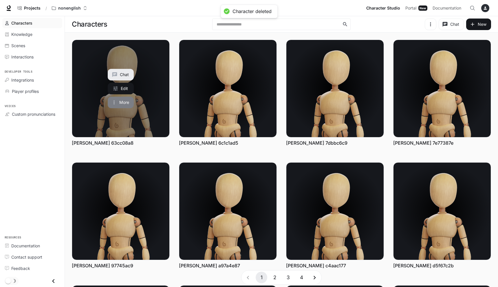
click at [129, 101] on button "More" at bounding box center [121, 103] width 26 height 12
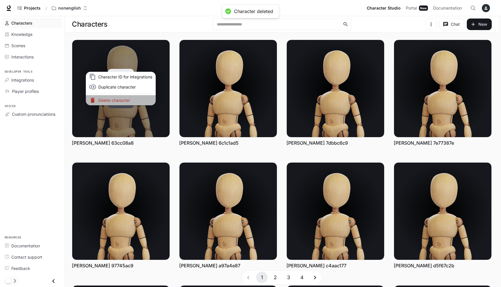
click at [129, 101] on p "Delete character" at bounding box center [125, 100] width 54 height 6
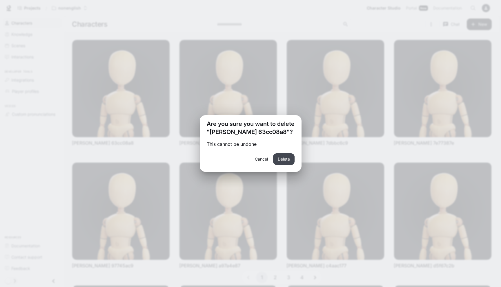
click at [282, 163] on button "Delete" at bounding box center [283, 160] width 21 height 12
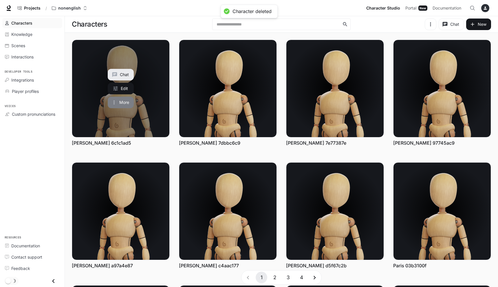
click at [121, 102] on button "More" at bounding box center [121, 103] width 26 height 12
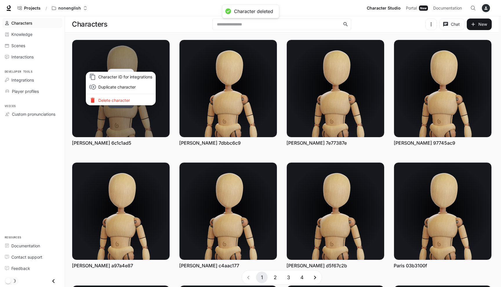
click at [121, 101] on p "Delete character" at bounding box center [125, 100] width 54 height 6
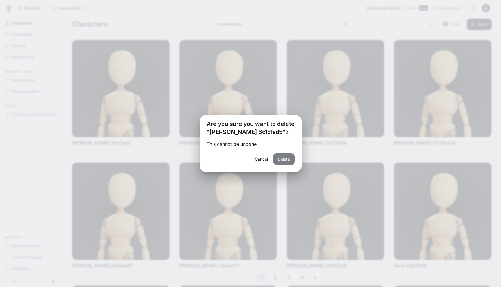
click at [278, 158] on button "Delete" at bounding box center [283, 160] width 21 height 12
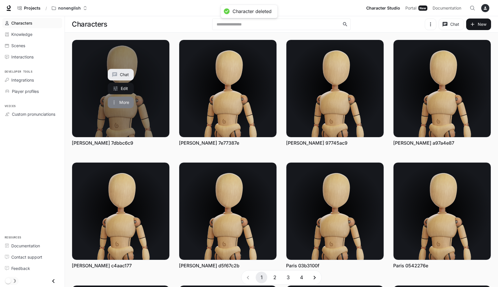
click at [130, 99] on button "More" at bounding box center [121, 103] width 26 height 12
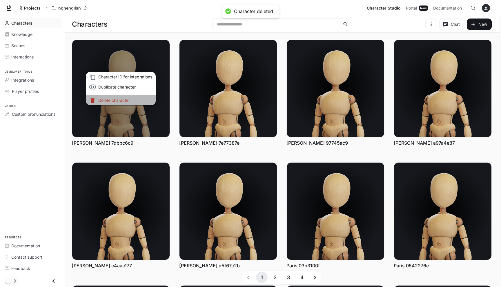
click at [138, 99] on p "Delete character" at bounding box center [125, 100] width 54 height 6
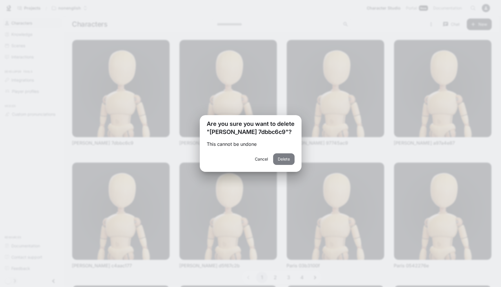
click at [285, 163] on button "Delete" at bounding box center [283, 160] width 21 height 12
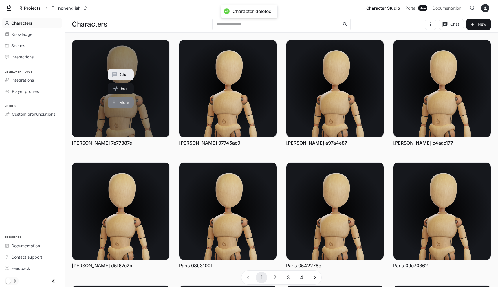
click at [124, 103] on button "More" at bounding box center [121, 103] width 26 height 12
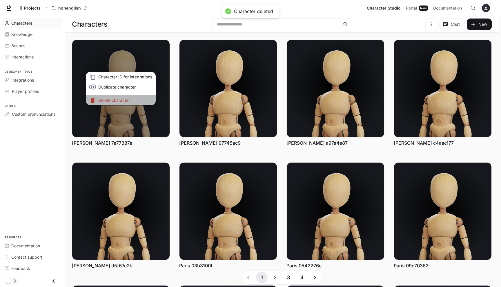
click at [123, 100] on p "Delete character" at bounding box center [125, 100] width 54 height 6
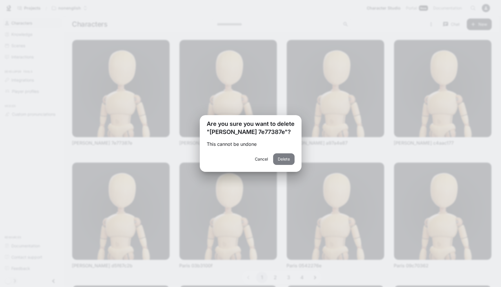
click at [282, 158] on button "Delete" at bounding box center [283, 160] width 21 height 12
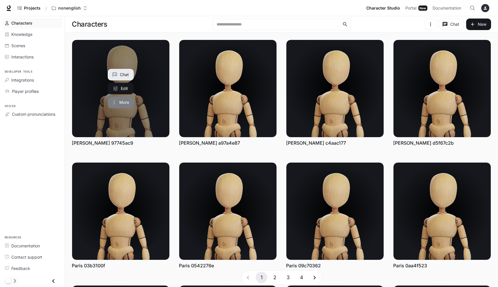
click at [128, 103] on button "More" at bounding box center [121, 103] width 26 height 12
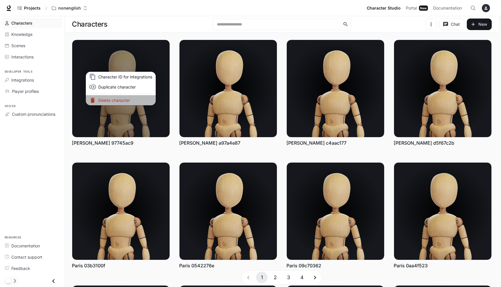
click at [148, 98] on p "Delete character" at bounding box center [125, 100] width 54 height 6
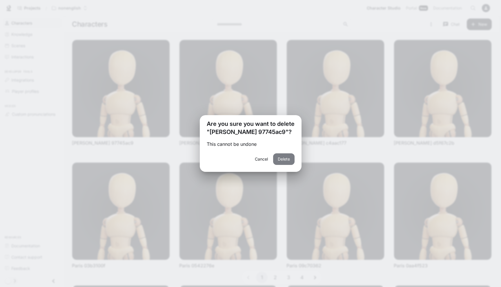
click at [285, 159] on button "Delete" at bounding box center [283, 160] width 21 height 12
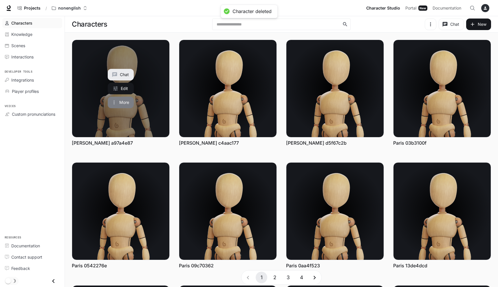
click at [119, 104] on button "More" at bounding box center [121, 103] width 26 height 12
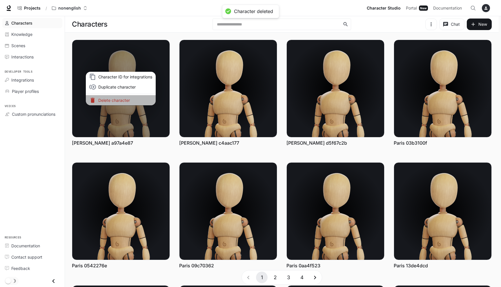
click at [131, 99] on p "Delete character" at bounding box center [125, 100] width 54 height 6
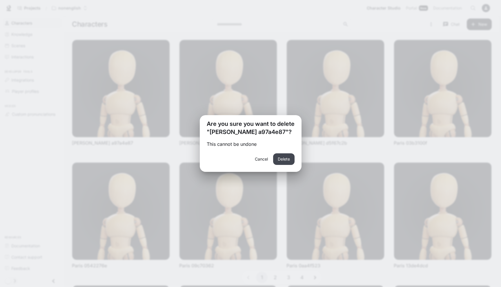
click at [282, 162] on button "Delete" at bounding box center [283, 160] width 21 height 12
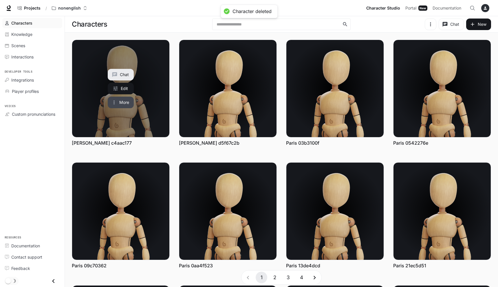
click at [119, 105] on button "More" at bounding box center [121, 103] width 26 height 12
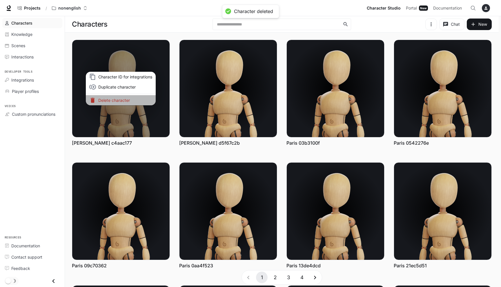
click at [153, 101] on li "Delete character" at bounding box center [121, 100] width 70 height 10
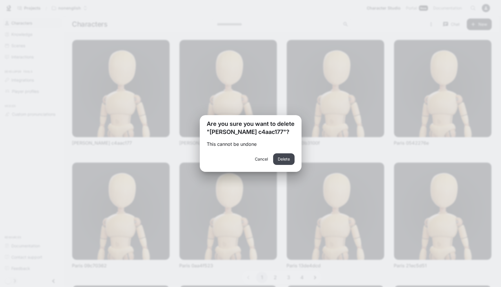
click at [277, 158] on button "Delete" at bounding box center [283, 160] width 21 height 12
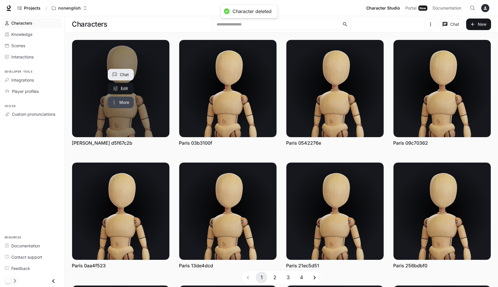
click at [113, 103] on icon "More actions" at bounding box center [114, 103] width 6 height 6
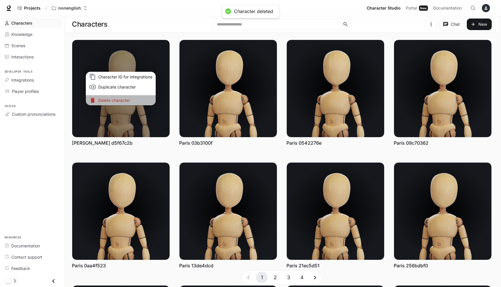
click at [113, 101] on p "Delete character" at bounding box center [125, 100] width 54 height 6
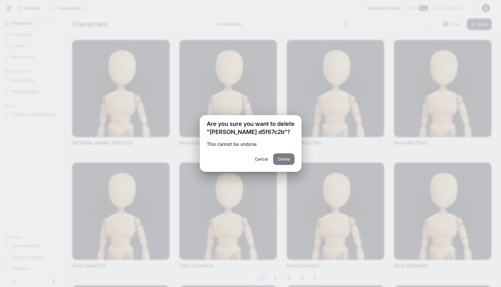
click at [276, 160] on button "Delete" at bounding box center [283, 160] width 21 height 12
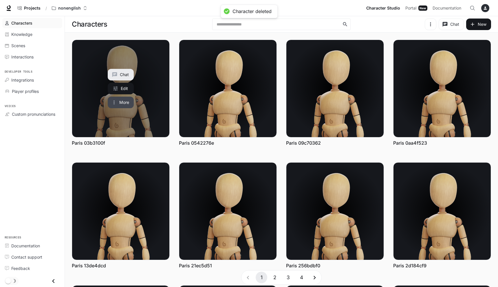
click at [121, 104] on button "More" at bounding box center [121, 103] width 26 height 12
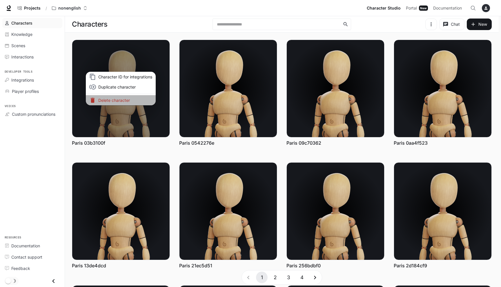
click at [121, 100] on p "Delete character" at bounding box center [125, 100] width 54 height 6
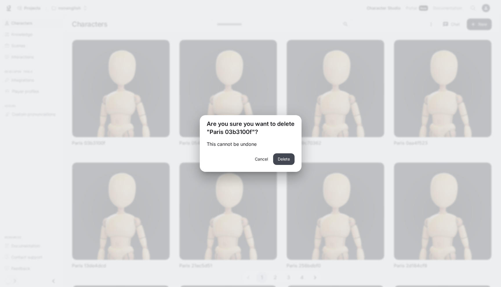
click at [287, 160] on button "Delete" at bounding box center [283, 160] width 21 height 12
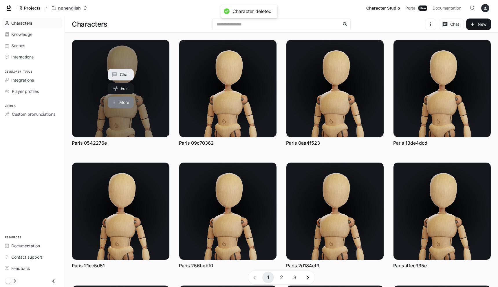
click at [117, 103] on button "More" at bounding box center [121, 103] width 26 height 12
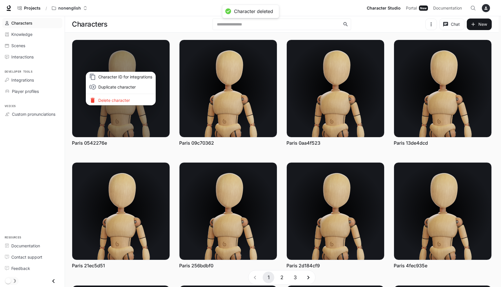
click at [148, 100] on p "Delete character" at bounding box center [125, 100] width 54 height 6
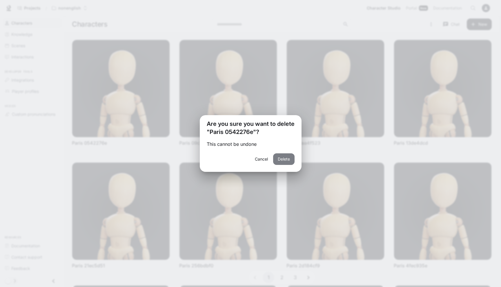
click at [286, 157] on button "Delete" at bounding box center [283, 160] width 21 height 12
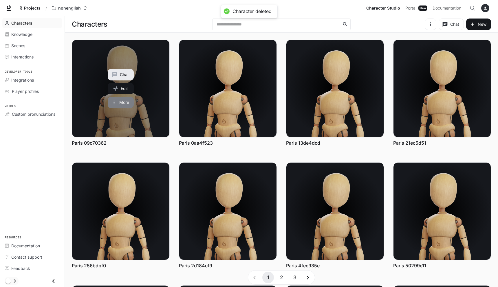
click at [120, 103] on button "More" at bounding box center [121, 103] width 26 height 12
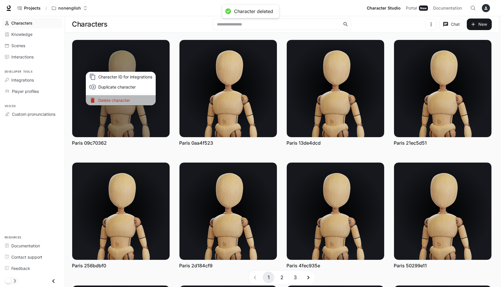
click at [122, 103] on p "Delete character" at bounding box center [125, 100] width 54 height 6
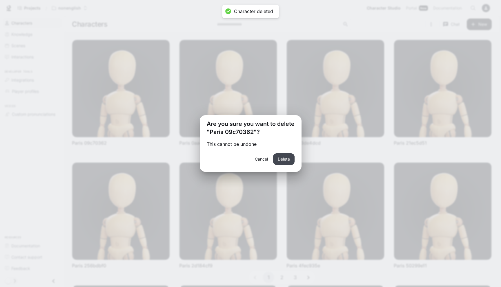
click at [283, 159] on button "Delete" at bounding box center [283, 160] width 21 height 12
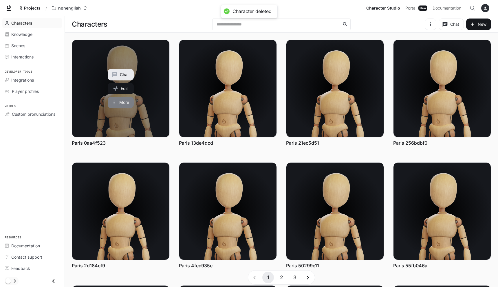
click at [120, 104] on button "More" at bounding box center [121, 103] width 26 height 12
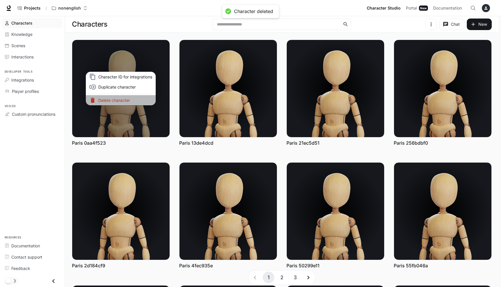
click at [120, 100] on p "Delete character" at bounding box center [125, 100] width 54 height 6
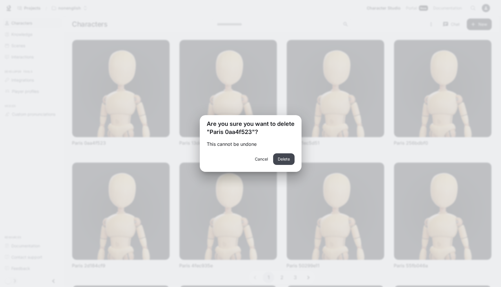
click at [285, 158] on button "Delete" at bounding box center [283, 160] width 21 height 12
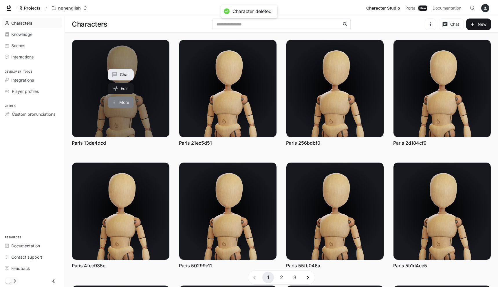
click at [121, 103] on button "More" at bounding box center [121, 103] width 26 height 12
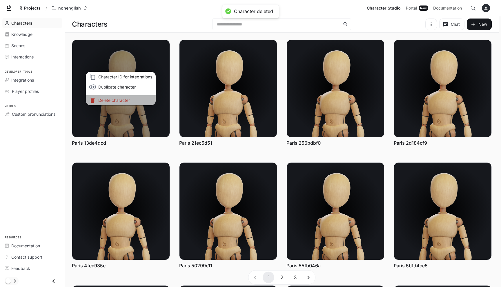
click at [121, 101] on p "Delete character" at bounding box center [125, 100] width 54 height 6
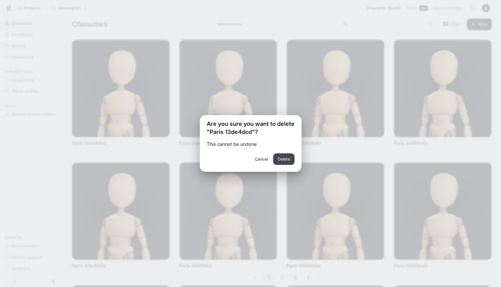
click at [287, 160] on button "Delete" at bounding box center [283, 160] width 21 height 12
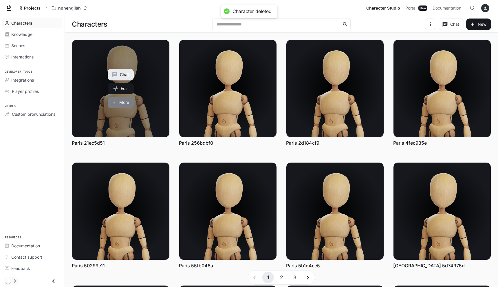
click at [117, 100] on button "More" at bounding box center [121, 103] width 26 height 12
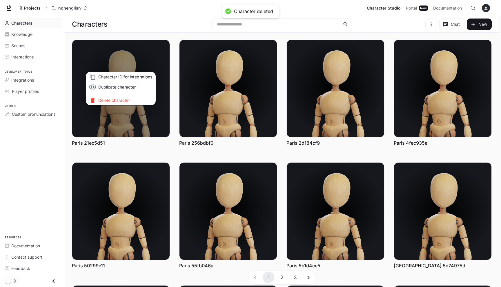
click at [117, 100] on p "Delete character" at bounding box center [125, 100] width 54 height 6
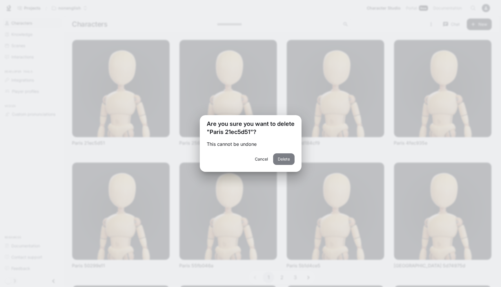
click at [284, 157] on button "Delete" at bounding box center [283, 160] width 21 height 12
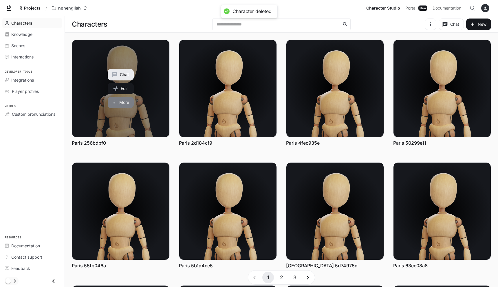
click at [119, 104] on button "More" at bounding box center [121, 103] width 26 height 12
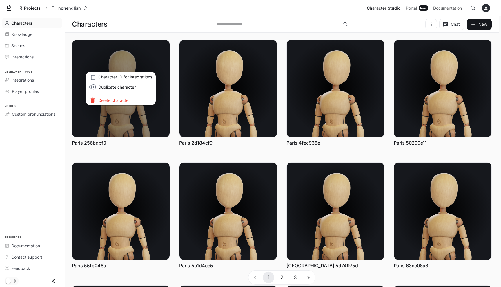
click at [119, 102] on p "Delete character" at bounding box center [125, 100] width 54 height 6
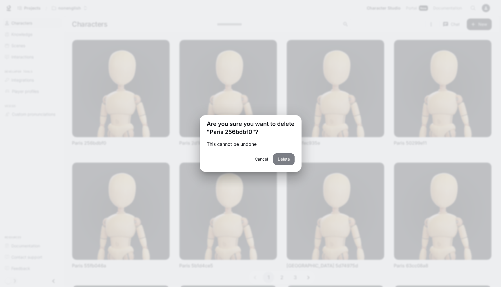
click at [282, 161] on button "Delete" at bounding box center [283, 160] width 21 height 12
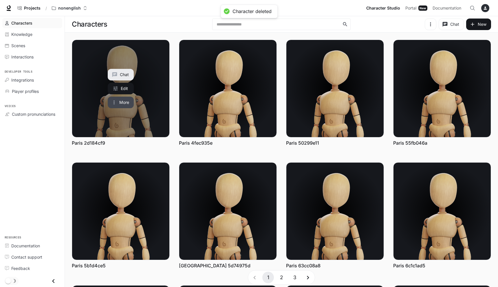
click at [124, 104] on button "More" at bounding box center [121, 103] width 26 height 12
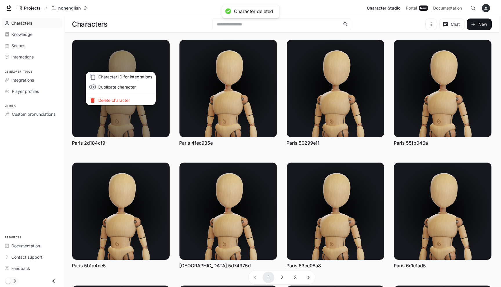
click at [131, 102] on p "Delete character" at bounding box center [125, 100] width 54 height 6
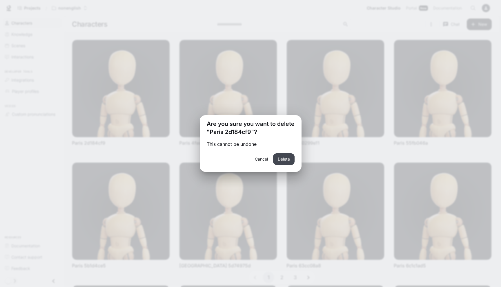
click at [286, 159] on button "Delete" at bounding box center [283, 160] width 21 height 12
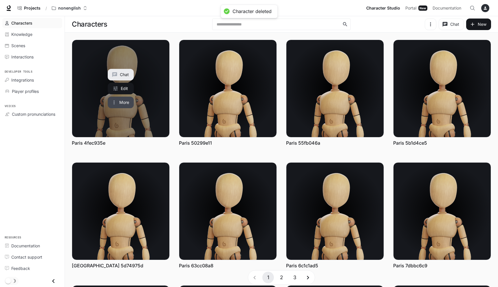
click at [127, 105] on button "More" at bounding box center [121, 103] width 26 height 12
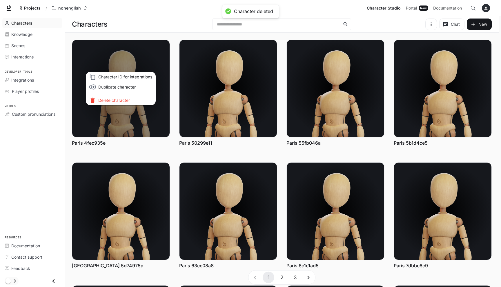
click at [127, 102] on p "Delete character" at bounding box center [125, 100] width 54 height 6
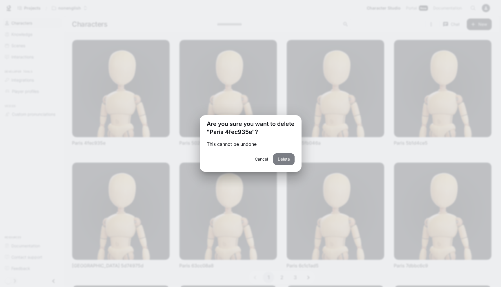
click at [277, 163] on button "Delete" at bounding box center [283, 160] width 21 height 12
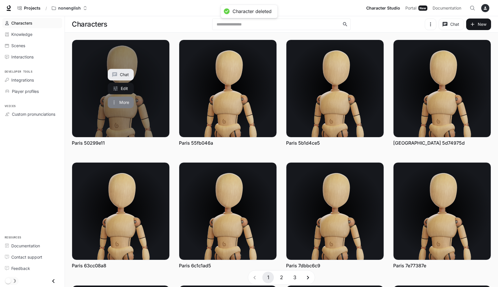
click at [114, 102] on icon "More actions" at bounding box center [114, 103] width 6 height 6
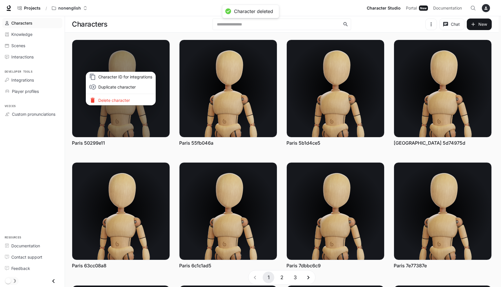
click at [135, 102] on p "Delete character" at bounding box center [125, 100] width 54 height 6
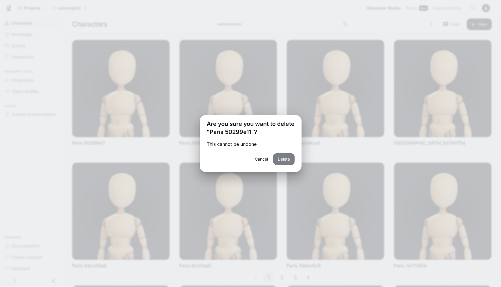
click at [288, 161] on button "Delete" at bounding box center [283, 160] width 21 height 12
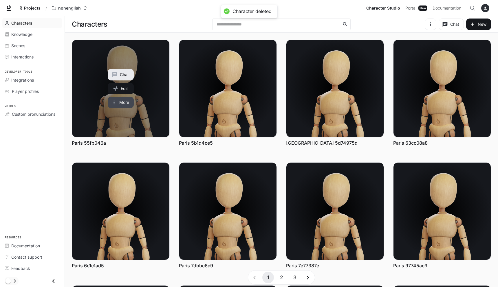
click at [114, 101] on icon "More actions" at bounding box center [114, 103] width 1 height 4
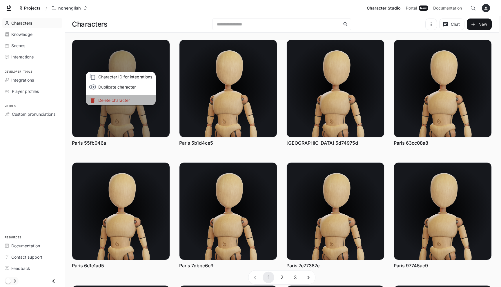
click at [114, 101] on p "Delete character" at bounding box center [125, 100] width 54 height 6
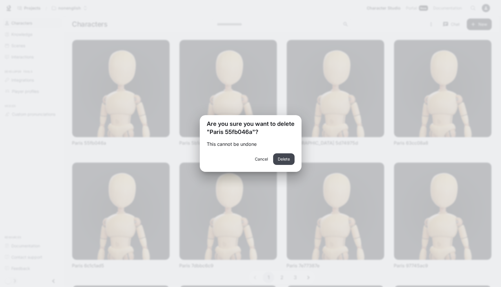
click at [282, 162] on button "Delete" at bounding box center [283, 160] width 21 height 12
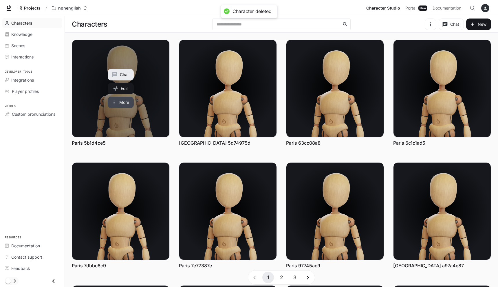
click at [129, 102] on button "More" at bounding box center [121, 103] width 26 height 12
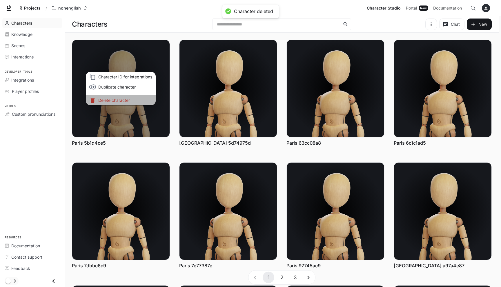
click at [129, 101] on p "Delete character" at bounding box center [125, 100] width 54 height 6
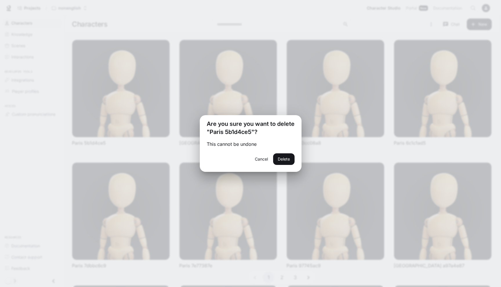
click at [289, 165] on div "Cancel Delete" at bounding box center [251, 163] width 102 height 19
click at [288, 161] on button "Delete" at bounding box center [283, 160] width 21 height 12
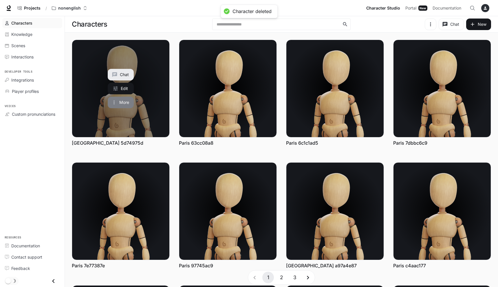
click at [118, 101] on button "More" at bounding box center [121, 103] width 26 height 12
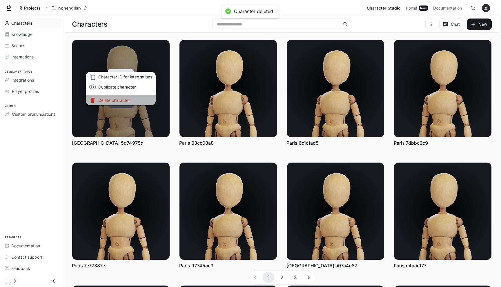
click at [118, 101] on p "Delete character" at bounding box center [125, 100] width 54 height 6
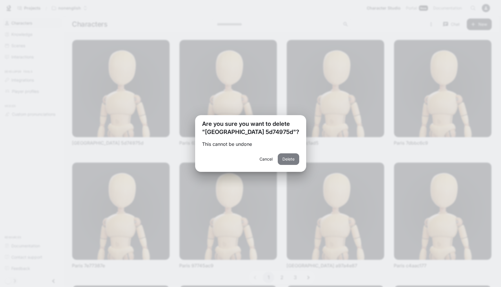
click at [280, 158] on button "Delete" at bounding box center [288, 160] width 21 height 12
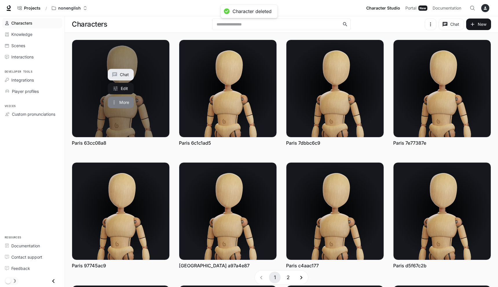
click at [124, 103] on button "More" at bounding box center [121, 103] width 26 height 12
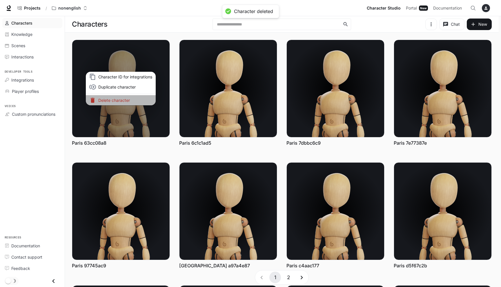
click at [144, 99] on p "Delete character" at bounding box center [125, 100] width 54 height 6
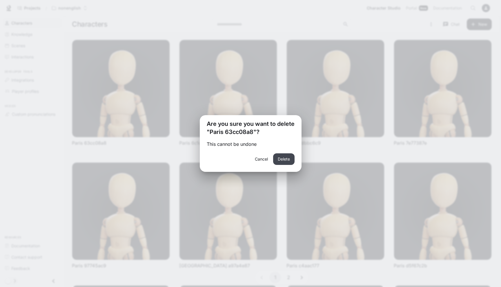
click at [280, 155] on button "Delete" at bounding box center [283, 160] width 21 height 12
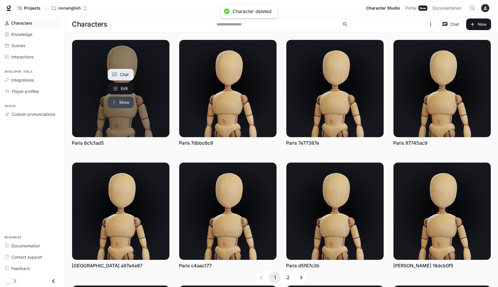
click at [128, 100] on button "More" at bounding box center [121, 103] width 26 height 12
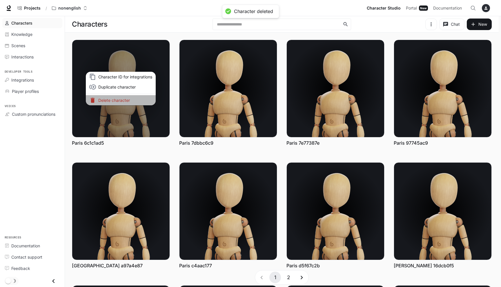
click at [128, 98] on p "Delete character" at bounding box center [125, 100] width 54 height 6
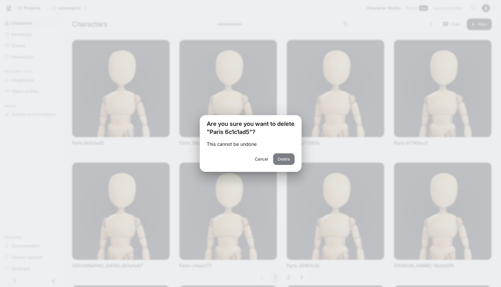
click at [284, 158] on button "Delete" at bounding box center [283, 160] width 21 height 12
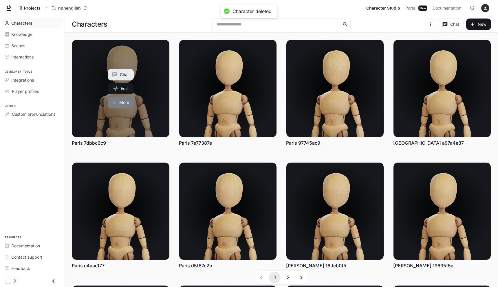
click at [119, 103] on button "More" at bounding box center [121, 103] width 26 height 12
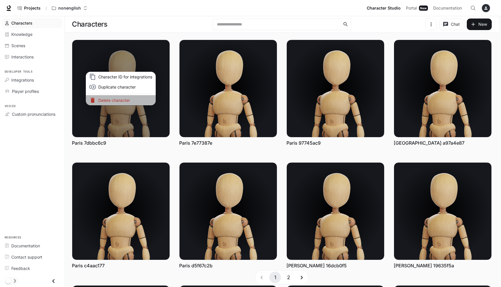
click at [118, 100] on p "Delete character" at bounding box center [125, 100] width 54 height 6
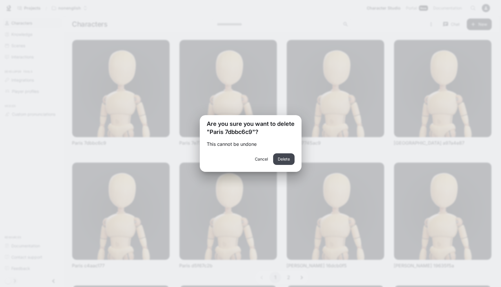
click at [285, 159] on button "Delete" at bounding box center [283, 160] width 21 height 12
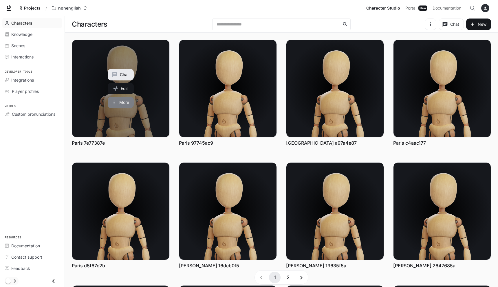
click at [118, 103] on button "More" at bounding box center [121, 103] width 26 height 12
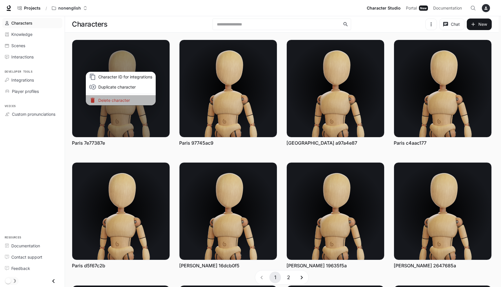
click at [116, 100] on p "Delete character" at bounding box center [125, 100] width 54 height 6
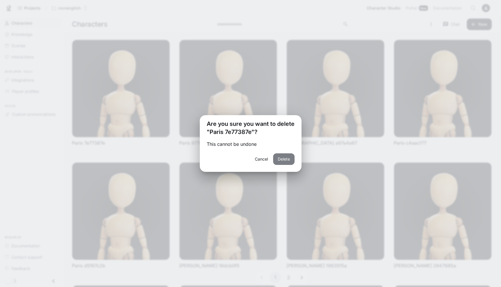
click at [289, 160] on button "Delete" at bounding box center [283, 160] width 21 height 12
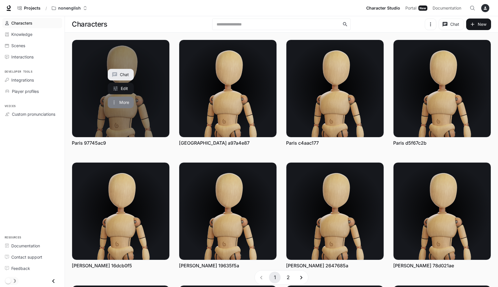
click at [125, 105] on button "More" at bounding box center [121, 103] width 26 height 12
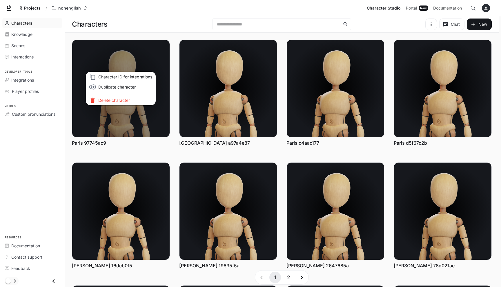
click at [124, 100] on p "Delete character" at bounding box center [125, 100] width 54 height 6
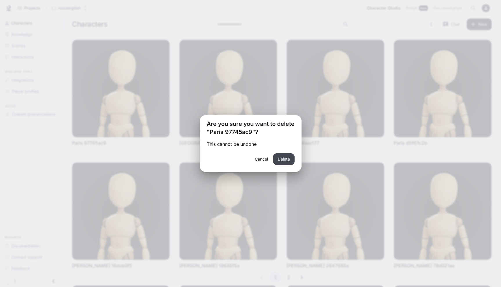
click at [280, 160] on button "Delete" at bounding box center [283, 160] width 21 height 12
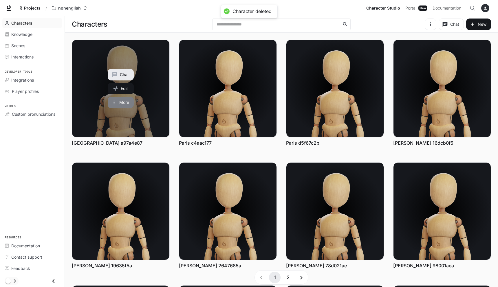
click at [124, 103] on button "More" at bounding box center [121, 103] width 26 height 12
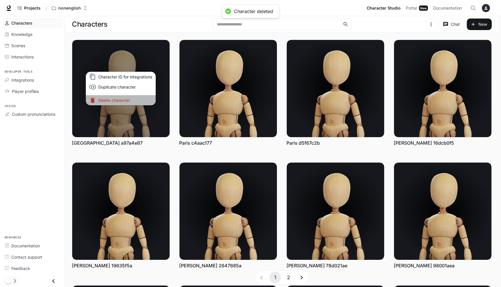
click at [124, 101] on p "Delete character" at bounding box center [125, 100] width 54 height 6
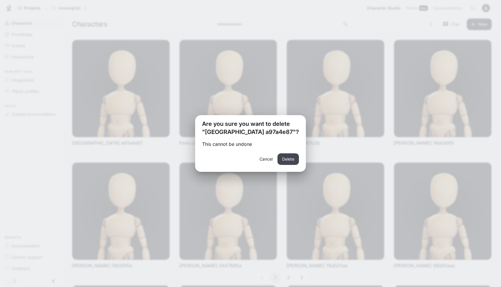
click at [282, 161] on button "Delete" at bounding box center [287, 160] width 21 height 12
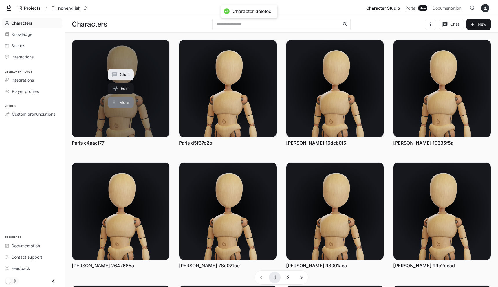
click at [116, 105] on icon "More actions" at bounding box center [114, 103] width 6 height 6
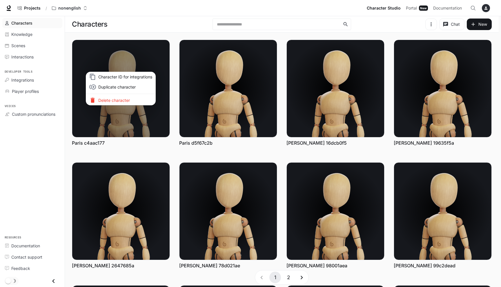
click at [133, 99] on p "Delete character" at bounding box center [125, 100] width 54 height 6
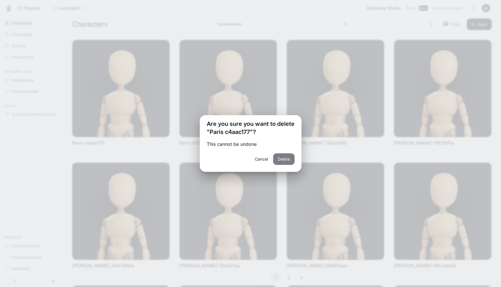
click at [281, 161] on button "Delete" at bounding box center [283, 160] width 21 height 12
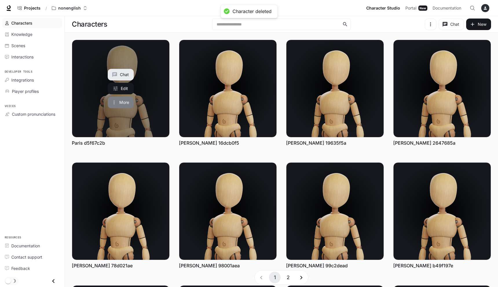
click at [125, 102] on button "More" at bounding box center [121, 103] width 26 height 12
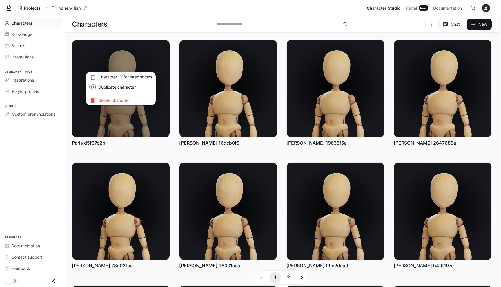
click at [125, 100] on p "Delete character" at bounding box center [125, 100] width 54 height 6
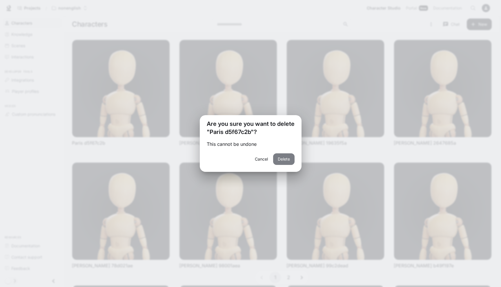
click at [281, 158] on button "Delete" at bounding box center [283, 160] width 21 height 12
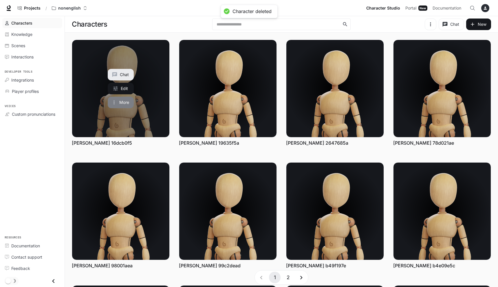
click at [124, 103] on button "More" at bounding box center [121, 103] width 26 height 12
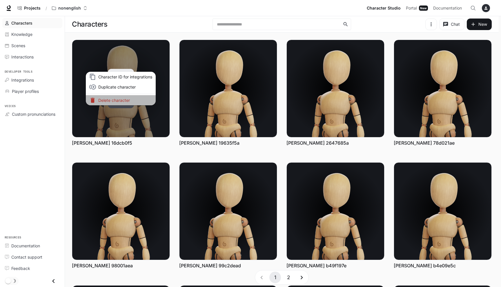
click at [124, 103] on li "Delete character" at bounding box center [121, 100] width 70 height 10
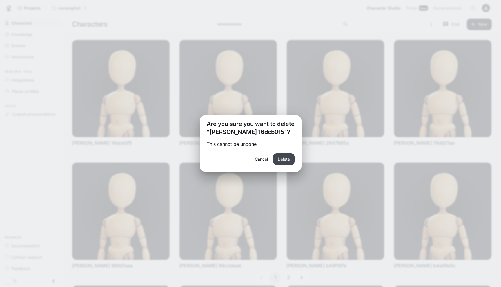
click at [278, 159] on button "Delete" at bounding box center [283, 160] width 21 height 12
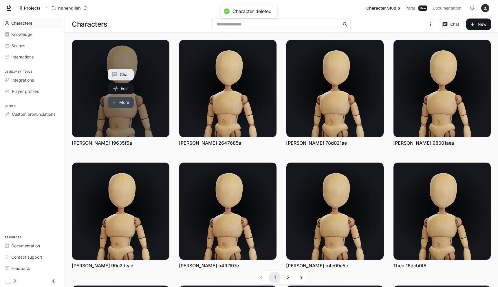
click at [124, 103] on button "More" at bounding box center [121, 103] width 26 height 12
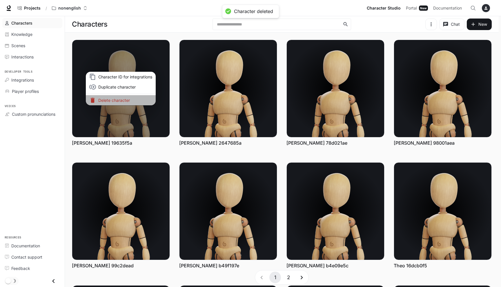
click at [124, 101] on p "Delete character" at bounding box center [125, 100] width 54 height 6
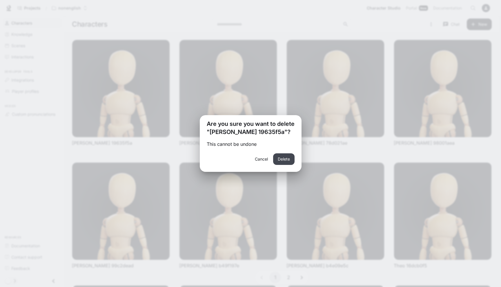
click at [287, 156] on button "Delete" at bounding box center [283, 160] width 21 height 12
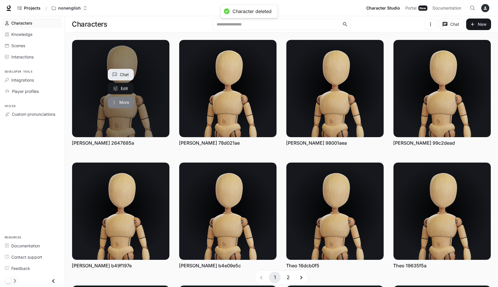
click at [123, 103] on button "More" at bounding box center [121, 103] width 26 height 12
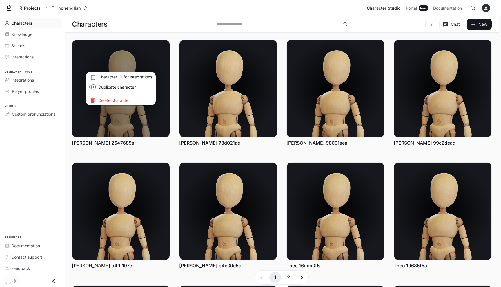
click at [145, 103] on p "Delete character" at bounding box center [125, 100] width 54 height 6
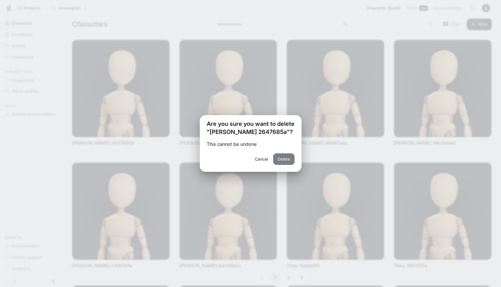
click at [284, 157] on button "Delete" at bounding box center [283, 160] width 21 height 12
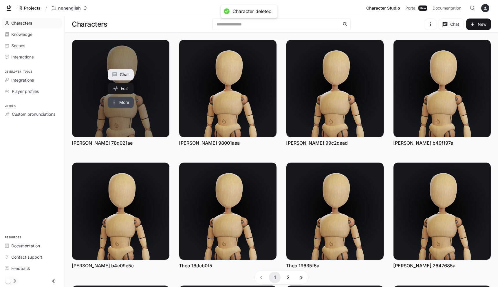
click at [119, 103] on button "More" at bounding box center [121, 103] width 26 height 12
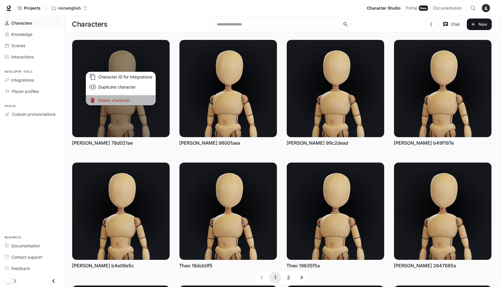
click at [130, 99] on p "Delete character" at bounding box center [125, 100] width 54 height 6
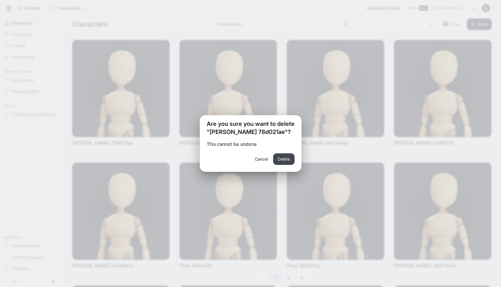
click at [290, 158] on button "Delete" at bounding box center [283, 160] width 21 height 12
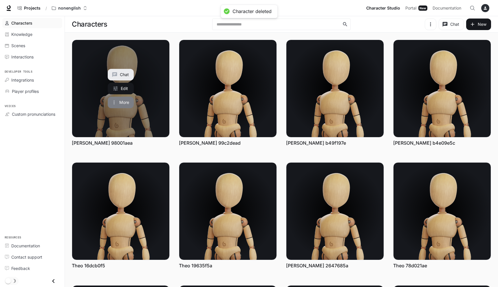
click at [111, 102] on button "More" at bounding box center [121, 103] width 26 height 12
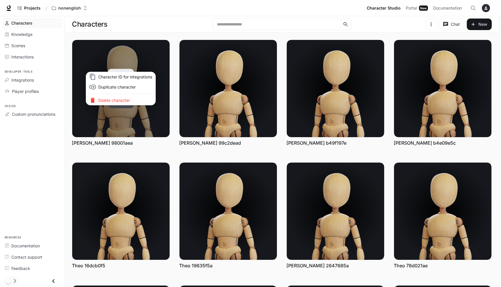
click at [111, 102] on p "Delete character" at bounding box center [125, 100] width 54 height 6
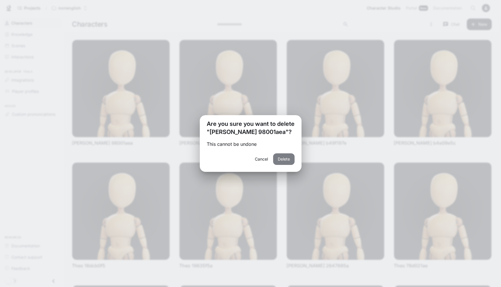
click at [284, 160] on button "Delete" at bounding box center [283, 160] width 21 height 12
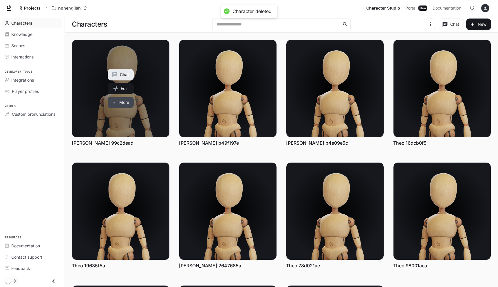
click at [125, 101] on button "More" at bounding box center [121, 103] width 26 height 12
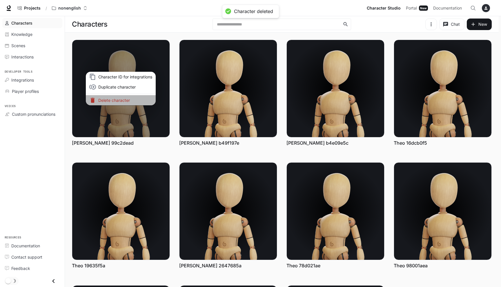
click at [128, 101] on p "Delete character" at bounding box center [125, 100] width 54 height 6
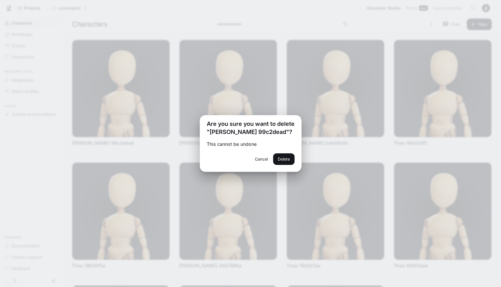
click at [291, 169] on div "Cancel Delete" at bounding box center [251, 163] width 102 height 19
click at [287, 161] on button "Delete" at bounding box center [283, 160] width 21 height 12
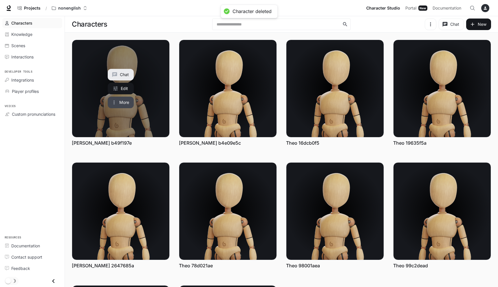
click at [121, 101] on button "More" at bounding box center [121, 103] width 26 height 12
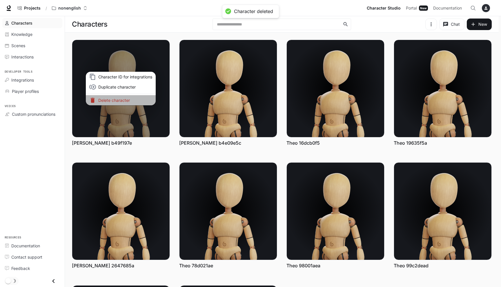
click at [120, 99] on p "Delete character" at bounding box center [125, 100] width 54 height 6
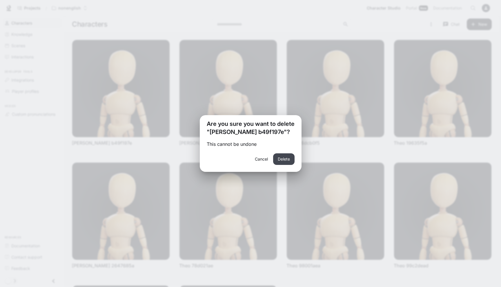
click at [282, 158] on button "Delete" at bounding box center [283, 160] width 21 height 12
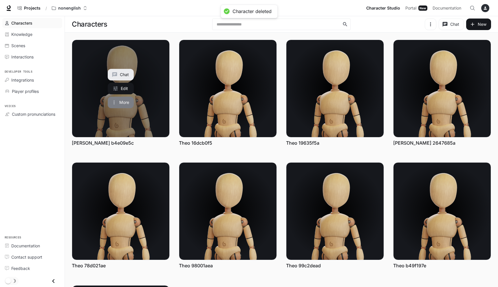
click at [126, 101] on button "More" at bounding box center [121, 103] width 26 height 12
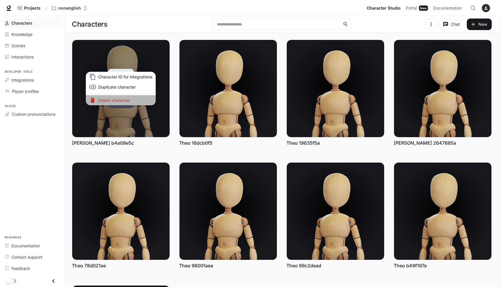
click at [126, 101] on p "Delete character" at bounding box center [125, 100] width 54 height 6
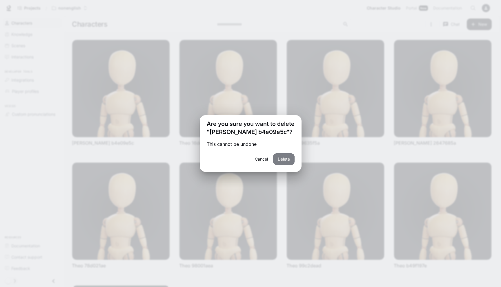
click at [284, 158] on button "Delete" at bounding box center [283, 160] width 21 height 12
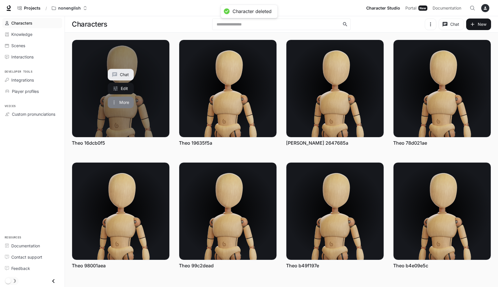
click at [125, 102] on button "More" at bounding box center [121, 103] width 26 height 12
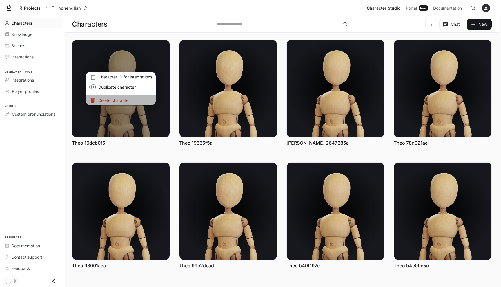
click at [124, 101] on p "Delete character" at bounding box center [125, 100] width 54 height 6
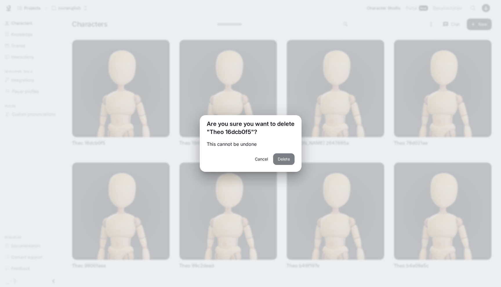
click at [284, 157] on button "Delete" at bounding box center [283, 160] width 21 height 12
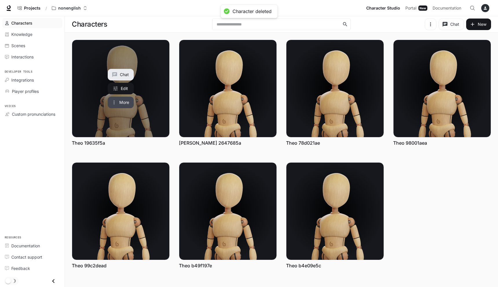
click at [116, 103] on icon "More actions" at bounding box center [114, 103] width 6 height 6
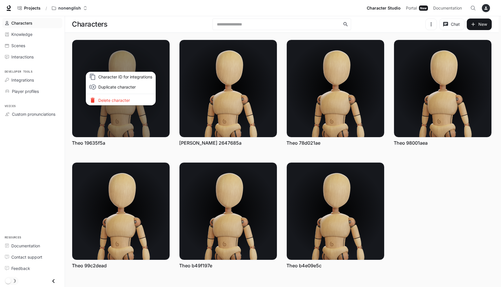
click at [118, 101] on p "Delete character" at bounding box center [125, 100] width 54 height 6
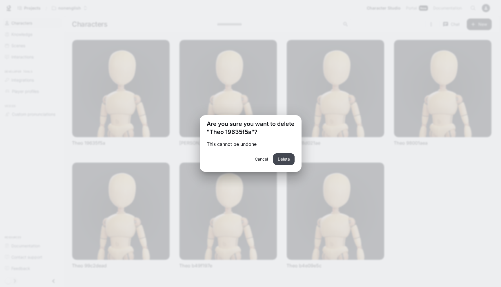
click at [285, 160] on button "Delete" at bounding box center [283, 160] width 21 height 12
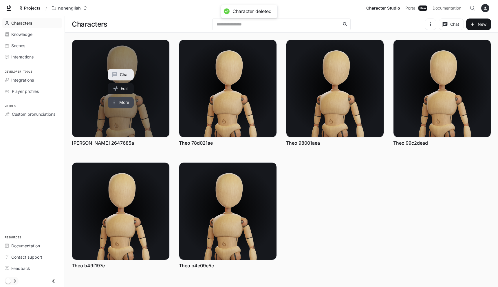
click at [120, 101] on button "More" at bounding box center [121, 103] width 26 height 12
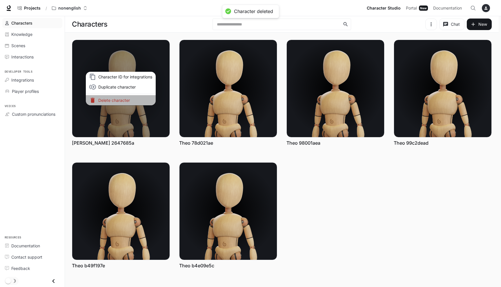
click at [142, 98] on p "Delete character" at bounding box center [125, 100] width 54 height 6
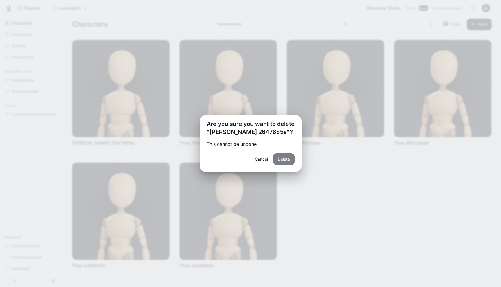
click at [288, 159] on button "Delete" at bounding box center [283, 160] width 21 height 12
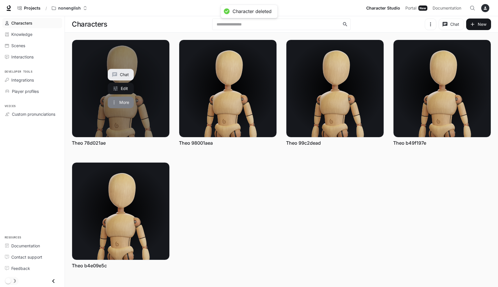
click at [130, 101] on button "More" at bounding box center [121, 103] width 26 height 12
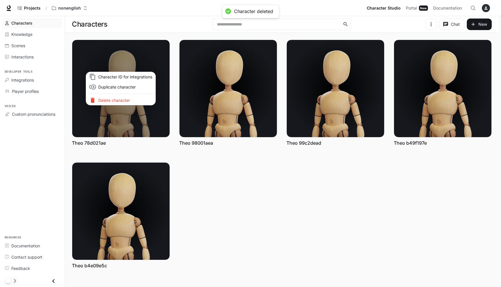
click at [138, 101] on p "Delete character" at bounding box center [125, 100] width 54 height 6
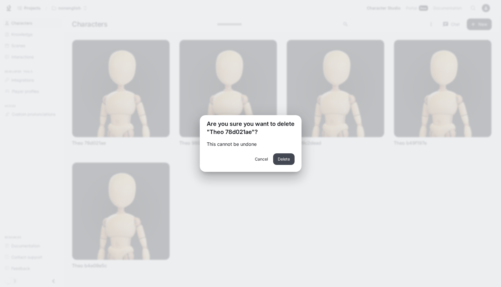
click at [287, 162] on button "Delete" at bounding box center [283, 160] width 21 height 12
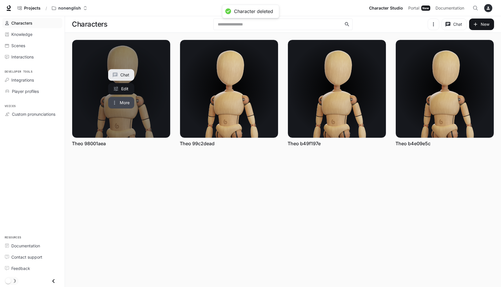
click at [125, 103] on button "More" at bounding box center [121, 103] width 26 height 12
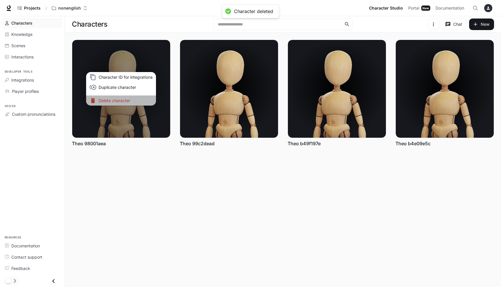
click at [139, 98] on p "Delete character" at bounding box center [126, 101] width 54 height 6
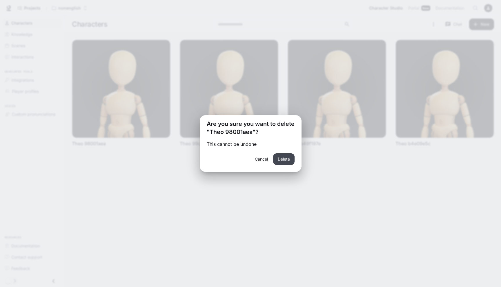
click at [291, 157] on button "Delete" at bounding box center [283, 160] width 21 height 12
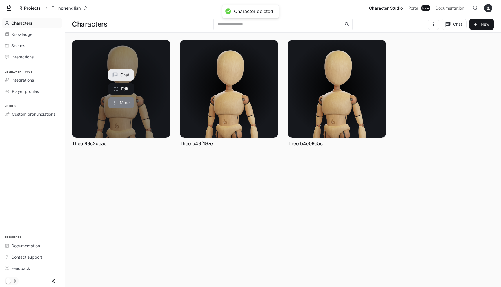
click at [119, 99] on button "More" at bounding box center [121, 103] width 26 height 12
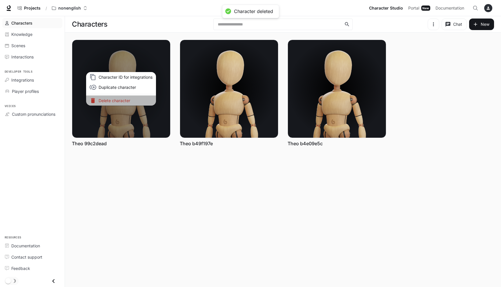
click at [123, 101] on p "Delete character" at bounding box center [126, 101] width 54 height 6
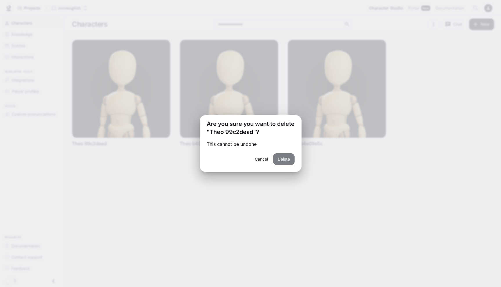
click at [278, 158] on button "Delete" at bounding box center [283, 160] width 21 height 12
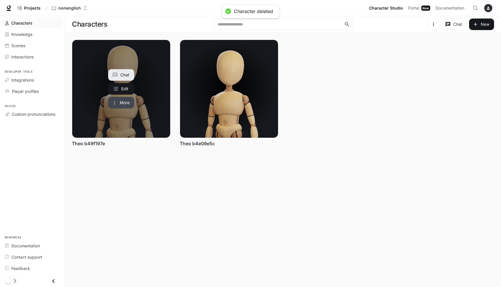
click at [117, 103] on button "More" at bounding box center [121, 103] width 26 height 12
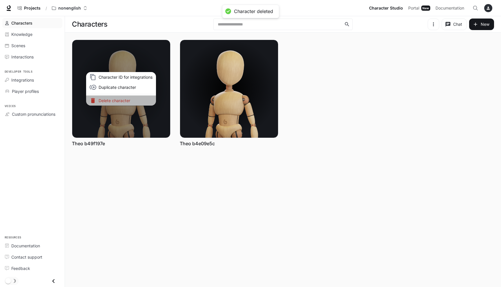
click at [117, 102] on p "Delete character" at bounding box center [126, 101] width 54 height 6
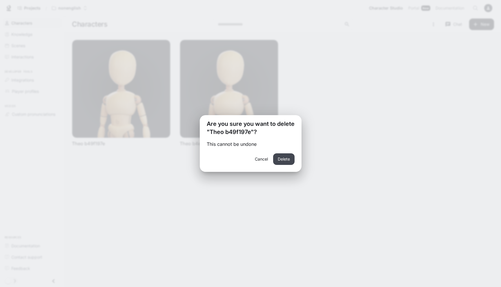
click at [287, 163] on button "Delete" at bounding box center [283, 160] width 21 height 12
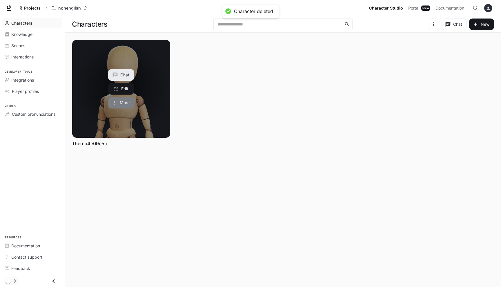
click at [114, 103] on icon "More actions" at bounding box center [115, 103] width 6 height 6
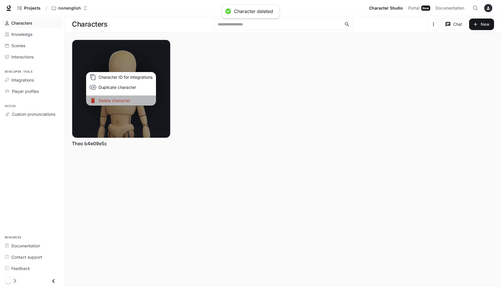
click at [127, 100] on p "Delete character" at bounding box center [126, 101] width 54 height 6
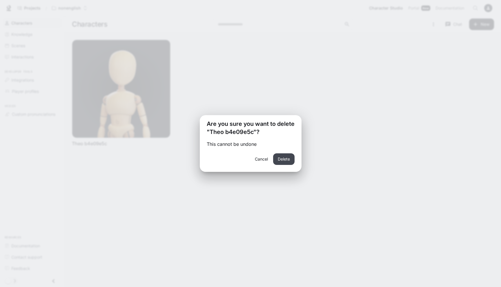
click at [281, 157] on button "Delete" at bounding box center [283, 160] width 21 height 12
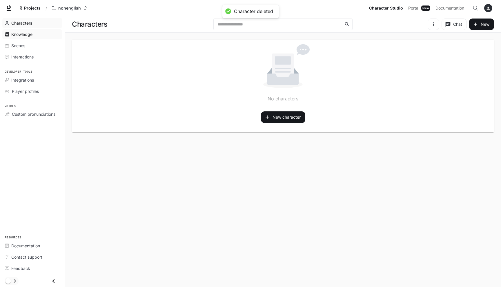
click at [15, 32] on span "Knowledge" at bounding box center [21, 34] width 21 height 6
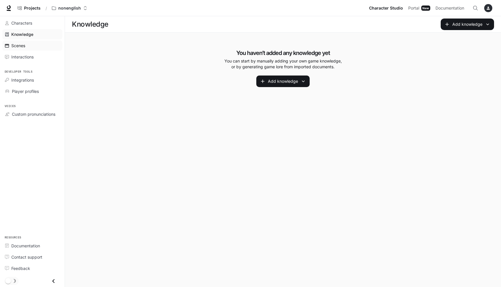
click at [16, 43] on span "Scenes" at bounding box center [18, 46] width 14 height 6
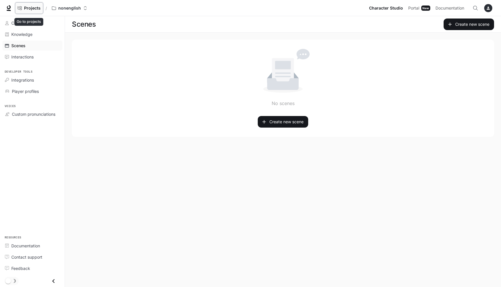
click at [35, 3] on link "Projects" at bounding box center [29, 8] width 28 height 12
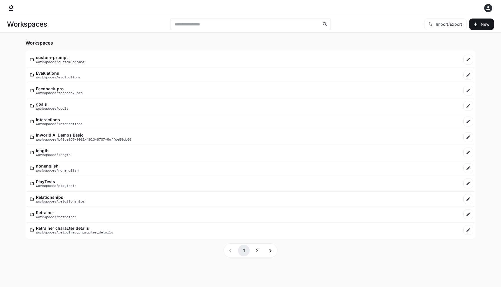
click at [260, 251] on button "2" at bounding box center [257, 251] width 12 height 12
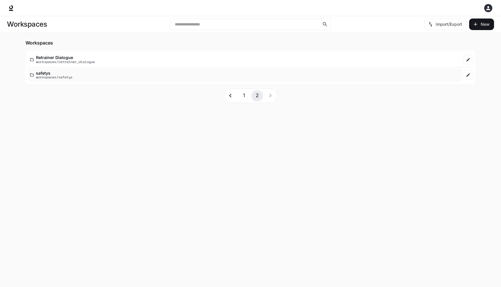
click at [165, 79] on div "safetys workspaces/safetys" at bounding box center [244, 75] width 429 height 8
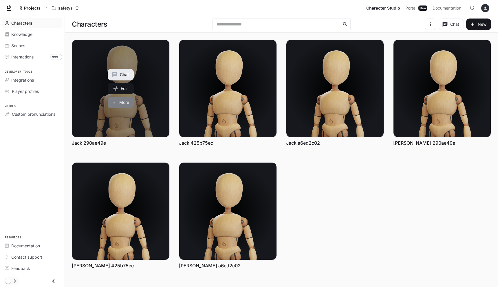
click at [120, 99] on button "More" at bounding box center [121, 103] width 26 height 12
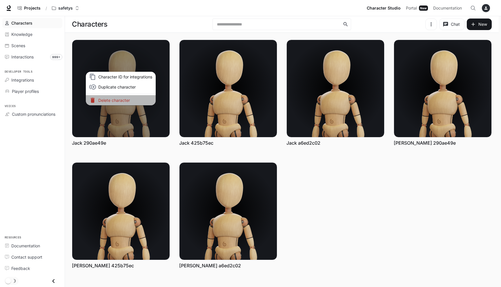
click at [124, 98] on p "Delete character" at bounding box center [125, 100] width 54 height 6
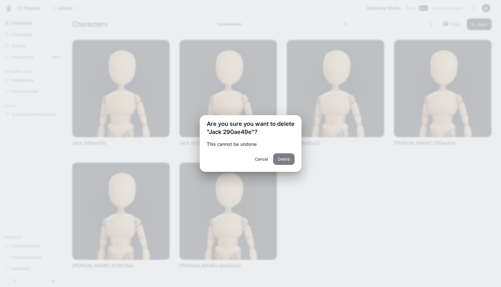
click at [282, 163] on button "Delete" at bounding box center [283, 160] width 21 height 12
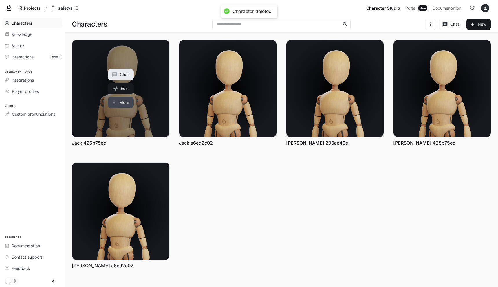
click at [121, 101] on button "More" at bounding box center [121, 103] width 26 height 12
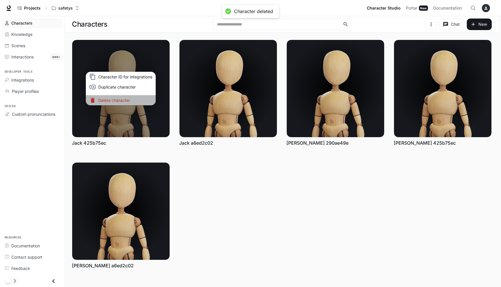
click at [122, 99] on p "Delete character" at bounding box center [125, 100] width 54 height 6
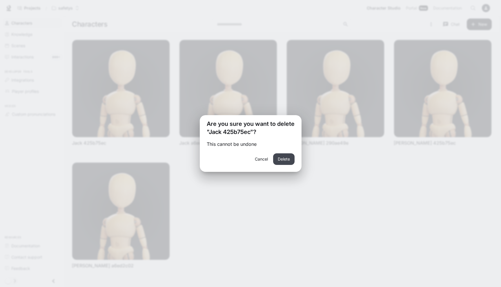
click at [285, 161] on button "Delete" at bounding box center [283, 160] width 21 height 12
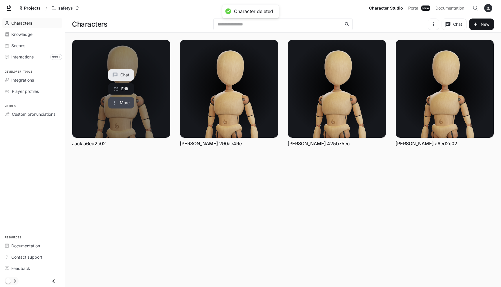
click at [129, 103] on button "More" at bounding box center [121, 103] width 26 height 12
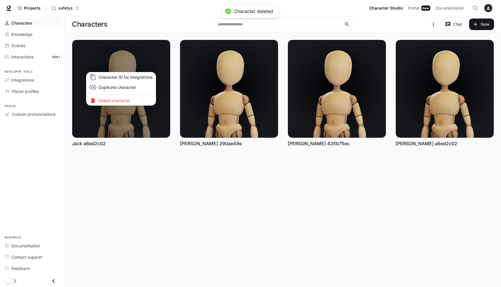
click at [143, 99] on p "Delete character" at bounding box center [126, 101] width 54 height 6
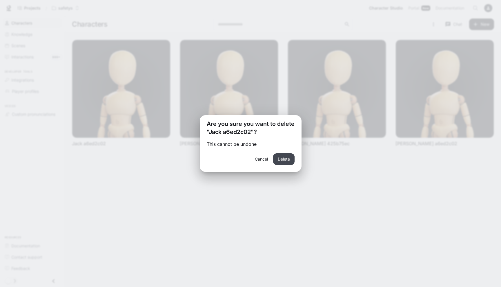
click at [282, 157] on button "Delete" at bounding box center [283, 160] width 21 height 12
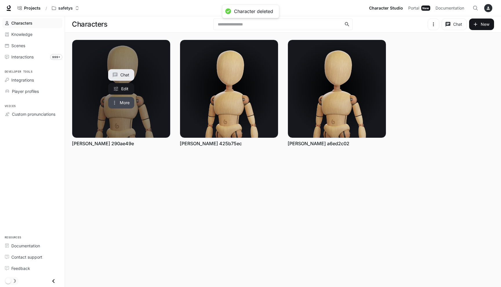
click at [114, 103] on icon "More actions" at bounding box center [114, 103] width 1 height 4
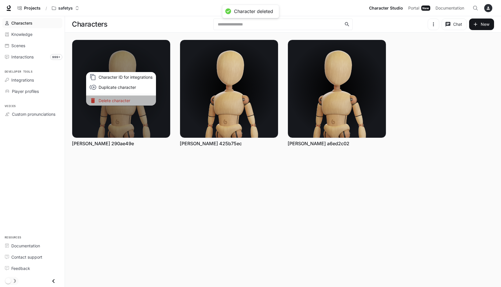
click at [114, 102] on p "Delete character" at bounding box center [126, 101] width 54 height 6
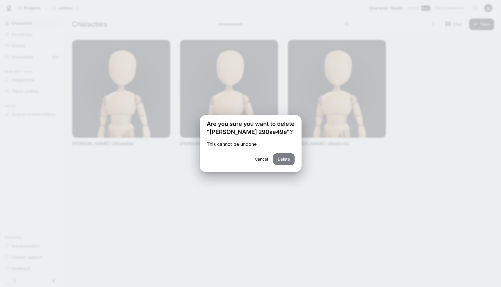
click at [279, 161] on button "Delete" at bounding box center [283, 160] width 21 height 12
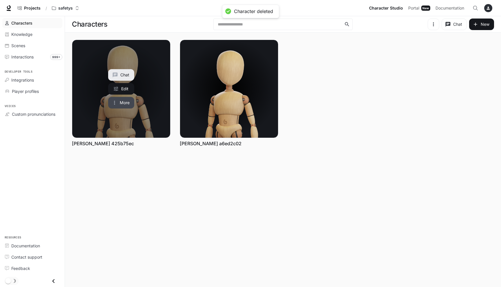
click at [126, 102] on button "More" at bounding box center [121, 103] width 26 height 12
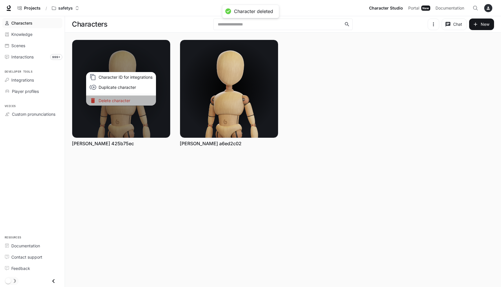
click at [127, 101] on p "Delete character" at bounding box center [126, 101] width 54 height 6
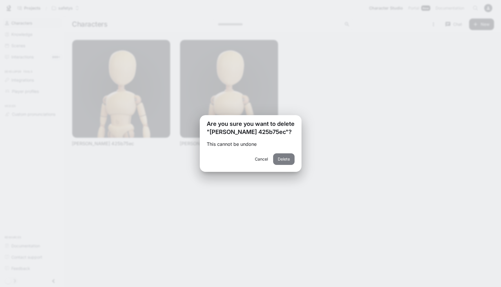
click at [279, 156] on button "Delete" at bounding box center [283, 160] width 21 height 12
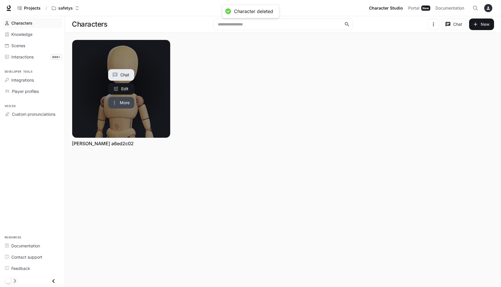
click at [130, 104] on button "More" at bounding box center [121, 103] width 26 height 12
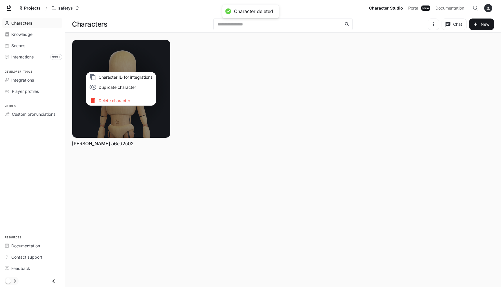
click at [131, 102] on p "Delete character" at bounding box center [126, 101] width 54 height 6
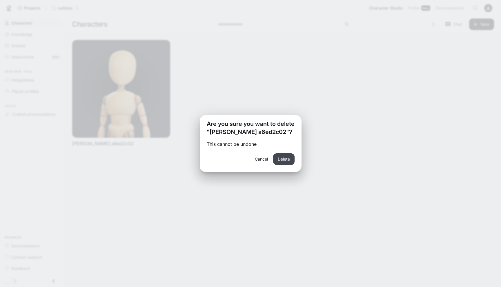
click at [281, 161] on button "Delete" at bounding box center [283, 160] width 21 height 12
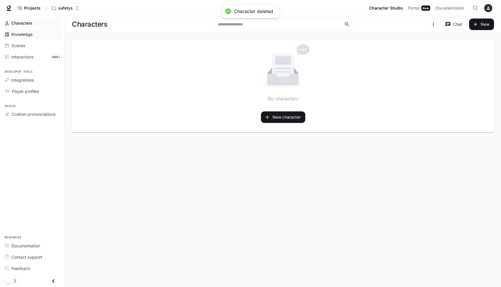
click at [32, 35] on span "Knowledge" at bounding box center [21, 34] width 21 height 6
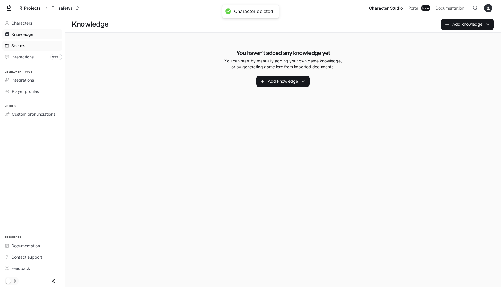
click at [27, 44] on div "Scenes" at bounding box center [35, 46] width 48 height 6
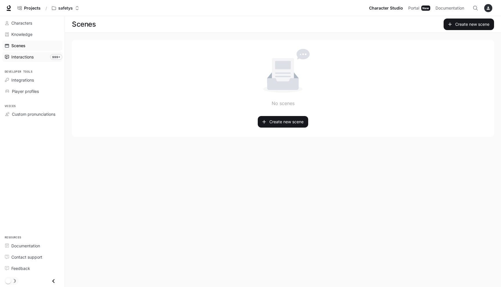
click at [25, 52] on link "Interactions 999+" at bounding box center [32, 57] width 60 height 10
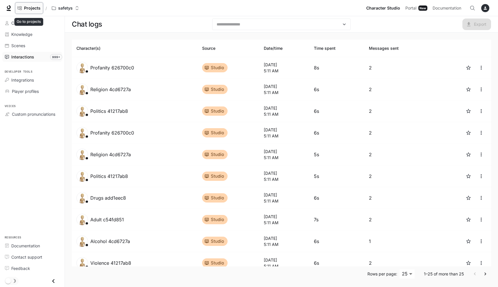
click at [30, 7] on span "Projects" at bounding box center [32, 8] width 17 height 5
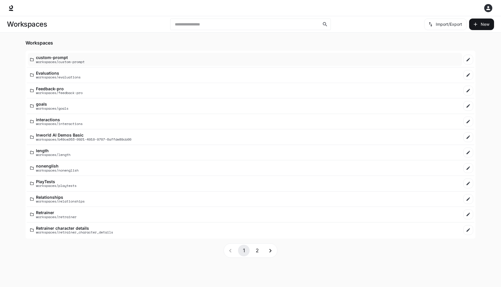
click at [70, 60] on p "workspaces/custom-prompt" at bounding box center [60, 62] width 49 height 4
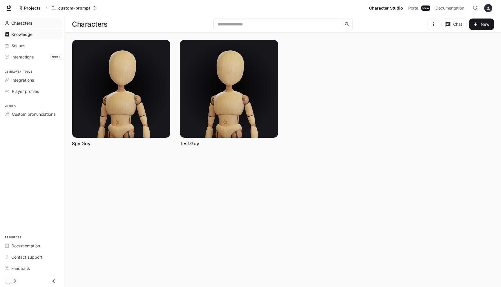
click at [22, 36] on span "Knowledge" at bounding box center [21, 34] width 21 height 6
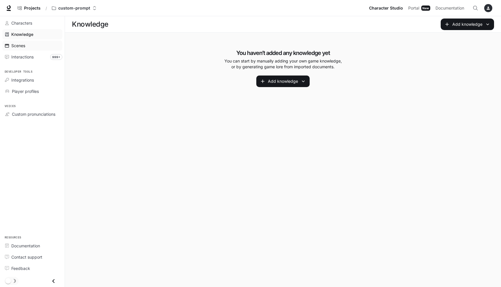
click at [19, 44] on span "Scenes" at bounding box center [18, 46] width 14 height 6
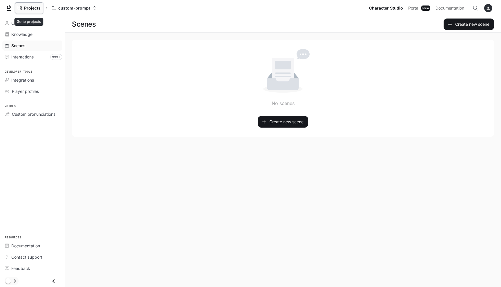
click at [24, 6] on link "Projects" at bounding box center [29, 8] width 28 height 12
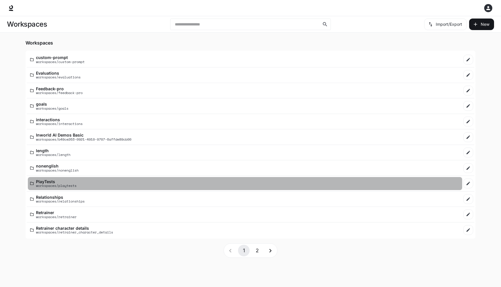
click at [65, 181] on p "PlayTests" at bounding box center [56, 182] width 41 height 4
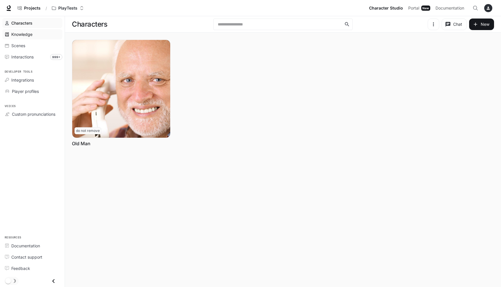
click at [32, 36] on span "Knowledge" at bounding box center [21, 34] width 21 height 6
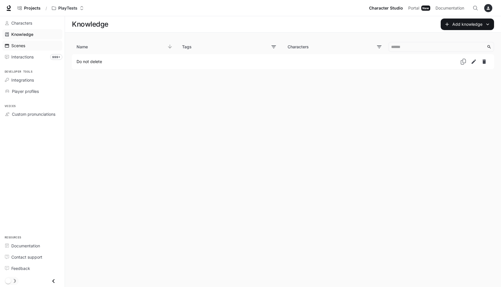
click at [29, 41] on link "Scenes" at bounding box center [32, 46] width 60 height 10
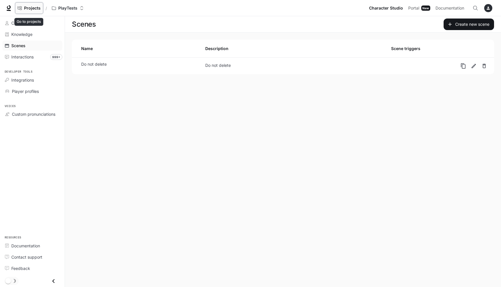
click at [30, 7] on span "Projects" at bounding box center [32, 8] width 17 height 5
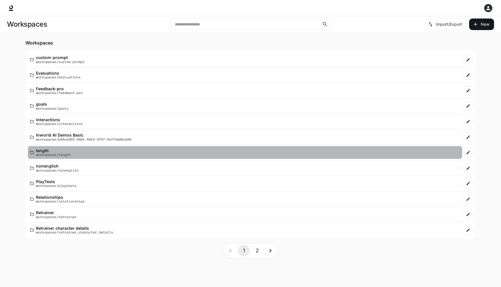
click at [42, 147] on link "length workspaces/length" at bounding box center [245, 152] width 434 height 13
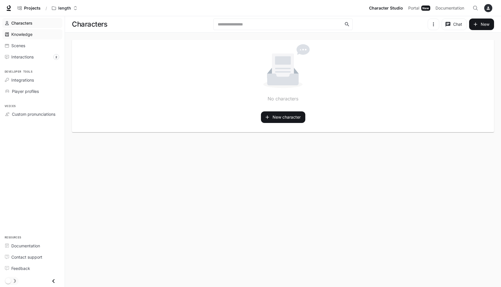
click at [44, 34] on div "Knowledge" at bounding box center [35, 34] width 48 height 6
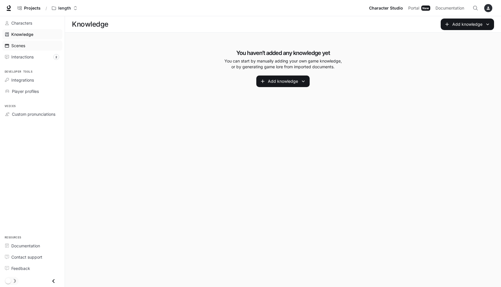
click at [41, 44] on div "Scenes" at bounding box center [35, 46] width 48 height 6
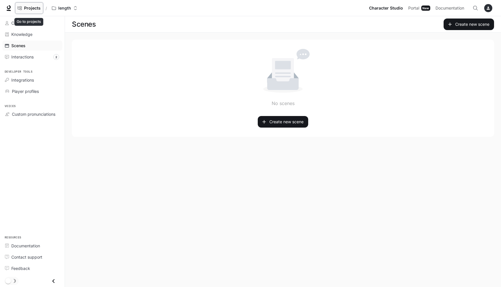
click at [38, 4] on link "Projects" at bounding box center [29, 8] width 28 height 12
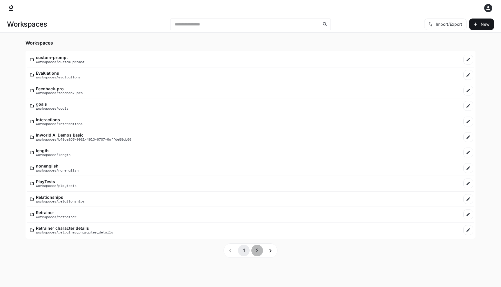
click at [256, 253] on button "2" at bounding box center [257, 251] width 12 height 12
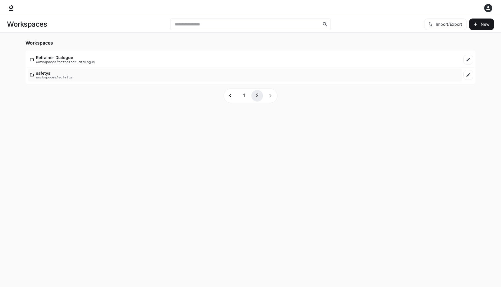
click at [115, 73] on div "safetys workspaces/safetys" at bounding box center [244, 75] width 429 height 8
